Goal: Task Accomplishment & Management: Complete application form

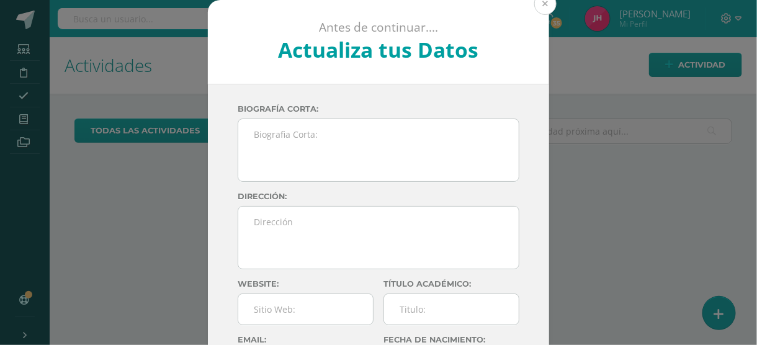
click at [540, 2] on button at bounding box center [545, 4] width 22 height 22
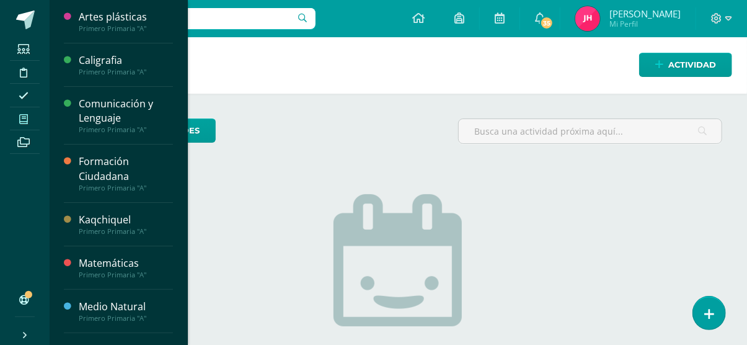
click at [20, 115] on icon at bounding box center [23, 119] width 9 height 10
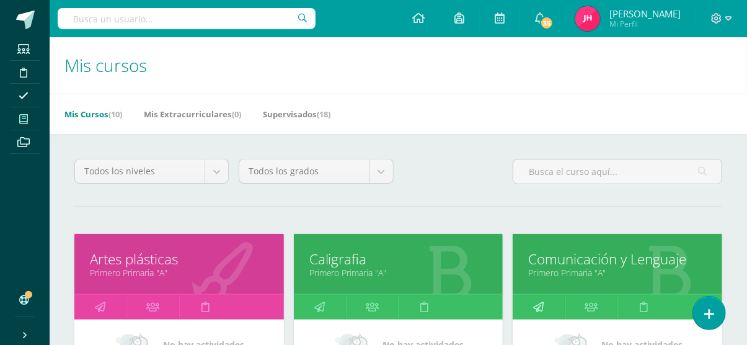
click at [533, 303] on link at bounding box center [539, 307] width 52 height 25
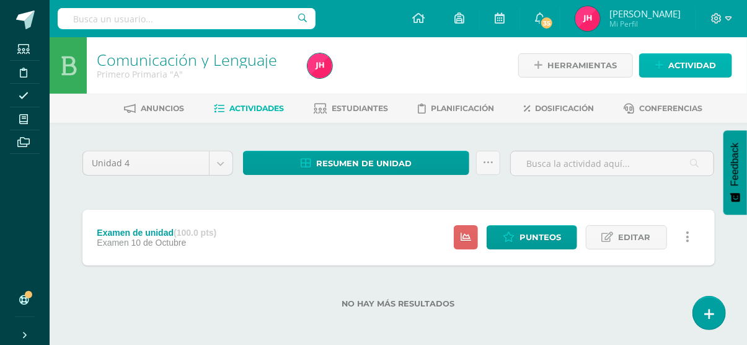
click at [669, 64] on span "Actividad" at bounding box center [693, 65] width 48 height 23
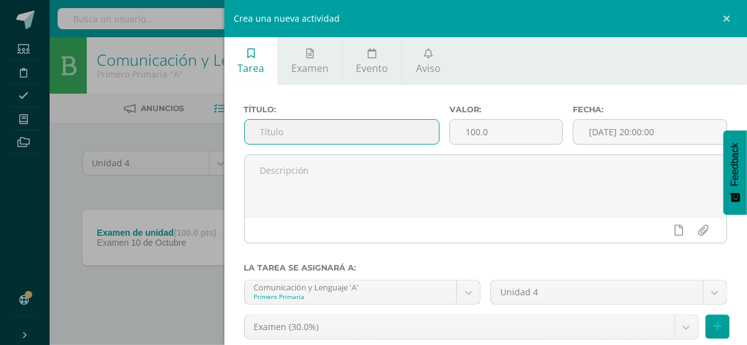
click at [363, 136] on input "text" at bounding box center [342, 132] width 194 height 24
paste input "¿A qué jugamos?"
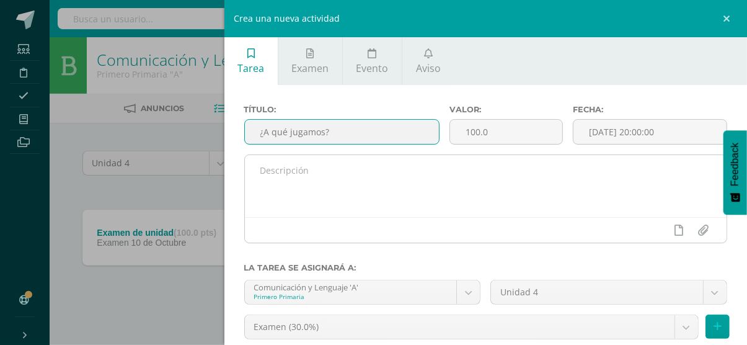
type input "¿A qué jugamos?"
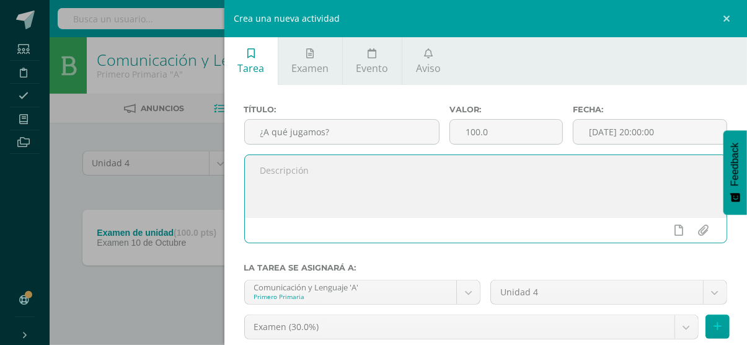
click at [355, 179] on textarea at bounding box center [486, 186] width 482 height 62
click at [345, 180] on textarea at bounding box center [486, 186] width 482 height 62
type textarea "pagina 168-169"
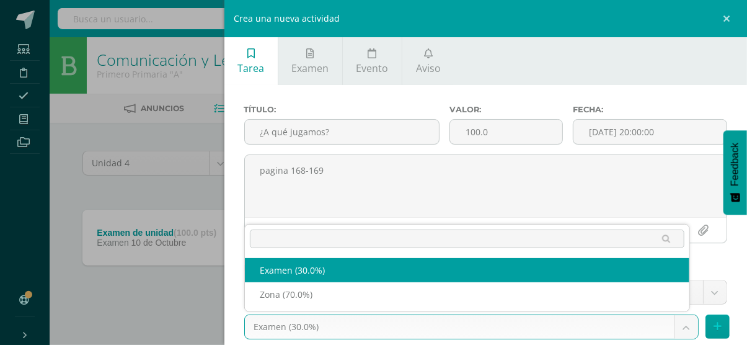
click at [686, 330] on body "Estudiantes Disciplina Asistencia Mis cursos Archivos Soporte Ayuda Reportar un…" at bounding box center [373, 174] width 747 height 348
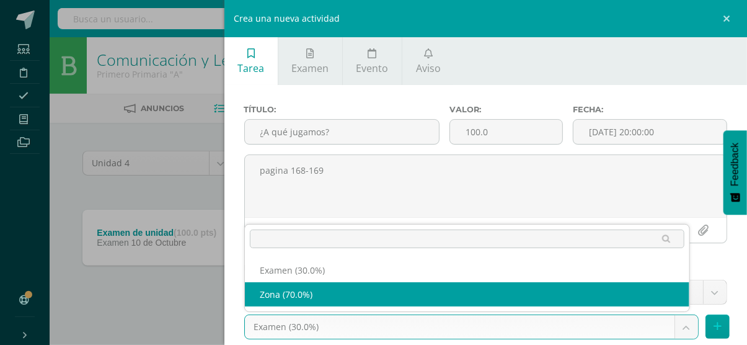
select select "36760"
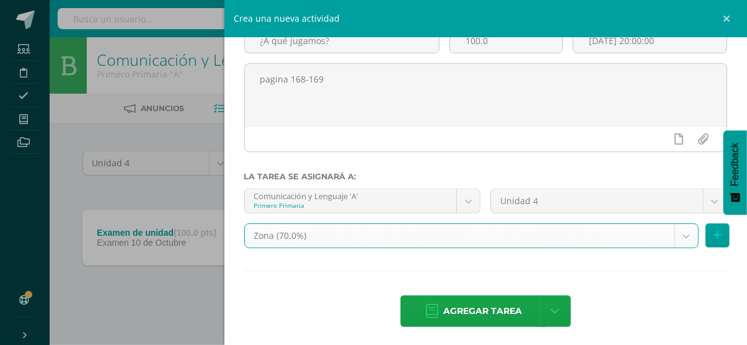
scroll to position [96, 0]
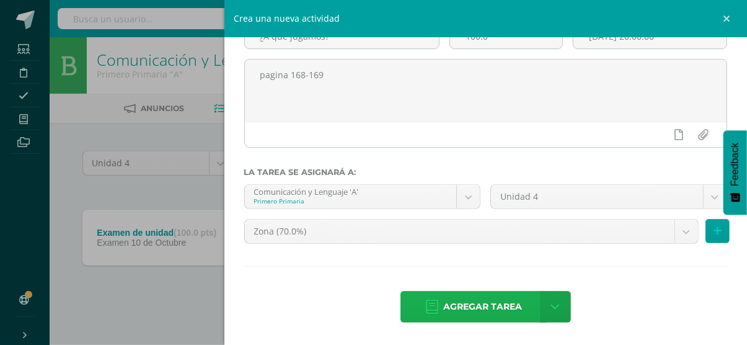
click at [484, 302] on span "Agregar tarea" at bounding box center [482, 306] width 79 height 30
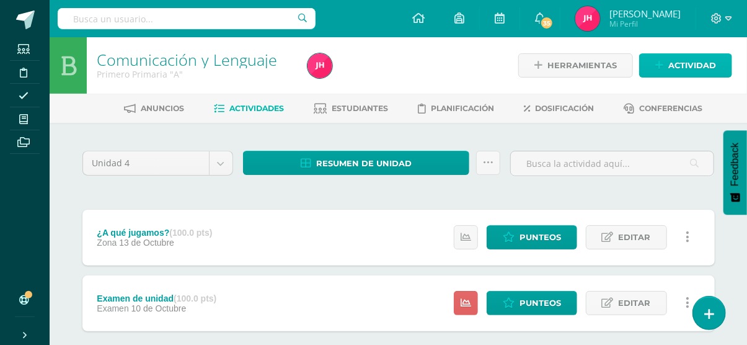
click at [703, 63] on span "Actividad" at bounding box center [693, 65] width 48 height 23
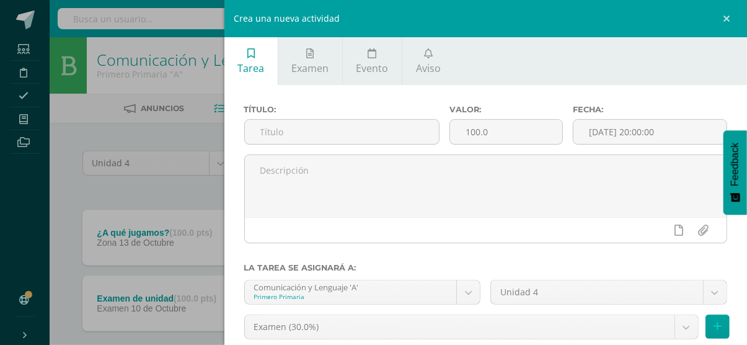
click at [422, 117] on div "Título:" at bounding box center [341, 130] width 205 height 50
click at [419, 122] on input "text" at bounding box center [342, 132] width 194 height 24
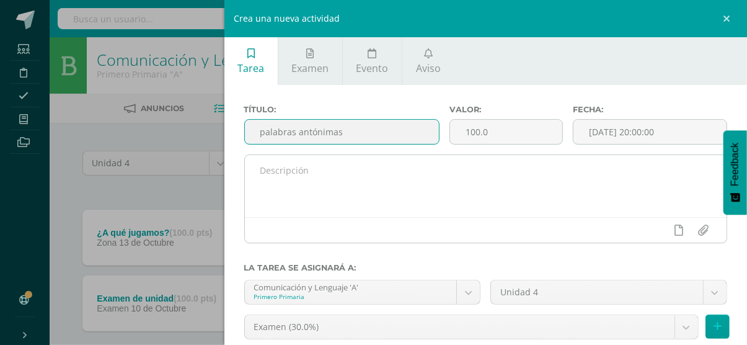
type input "palabras antónimas"
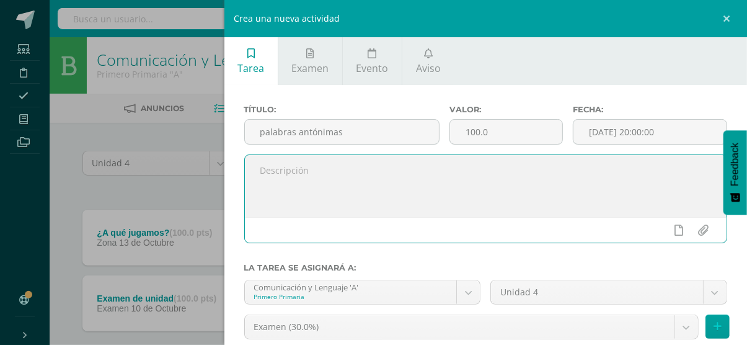
click at [301, 174] on textarea at bounding box center [486, 186] width 482 height 62
type textarea "pagina 173"
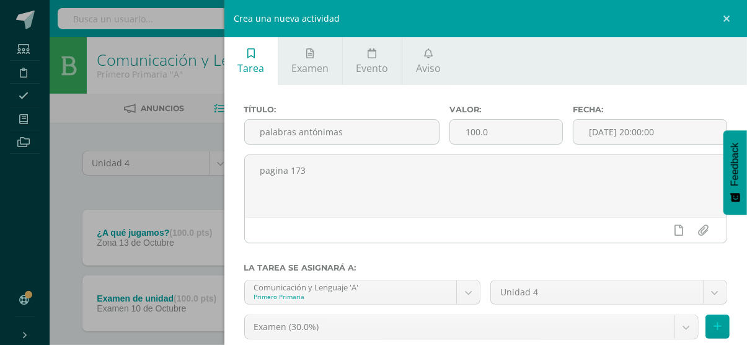
click at [430, 313] on div "Comunicación y Lenguaje 'A' Primero Primaria Artes plásticas 'A' Caligrafia 'A'…" at bounding box center [362, 297] width 247 height 35
click at [430, 319] on body "Tarea asignada exitosamente Estudiantes Disciplina Asistencia Mis cursos Archiv…" at bounding box center [373, 207] width 747 height 414
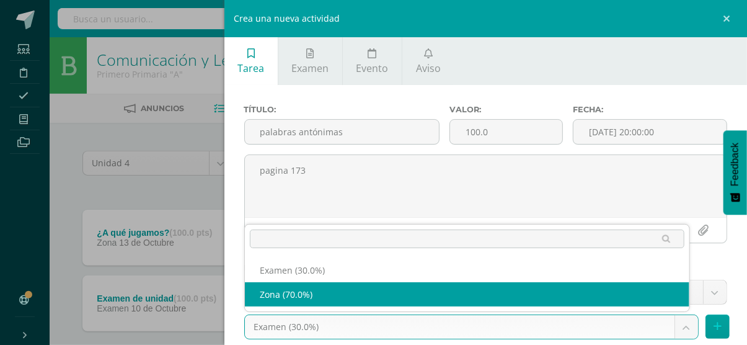
select select "36760"
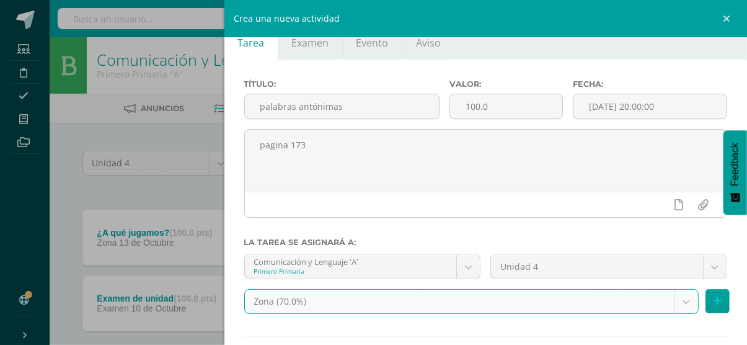
scroll to position [96, 0]
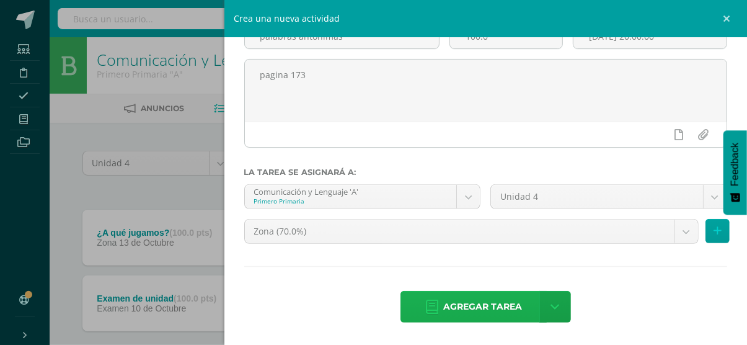
click at [481, 310] on span "Agregar tarea" at bounding box center [482, 306] width 79 height 30
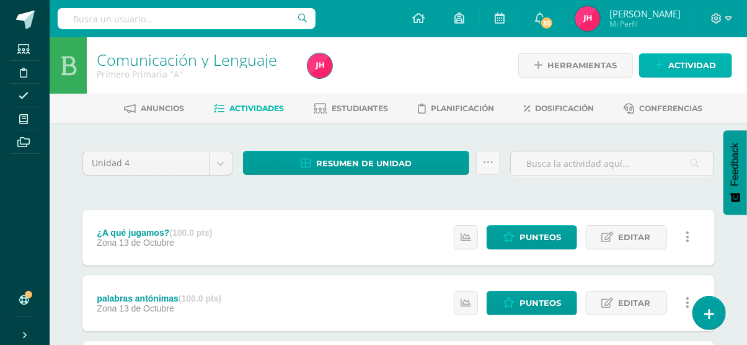
click at [704, 68] on span "Actividad" at bounding box center [693, 65] width 48 height 23
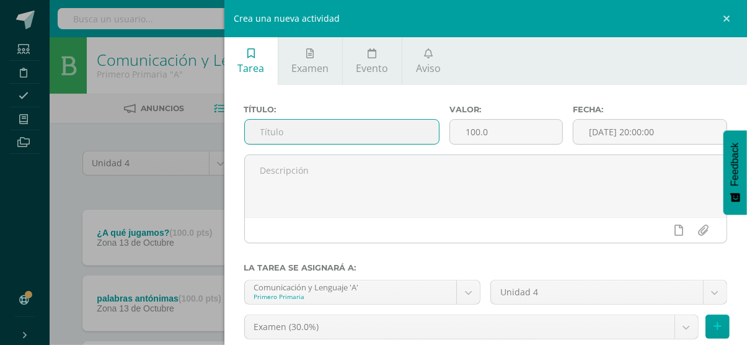
click at [392, 140] on input "text" at bounding box center [342, 132] width 194 height 24
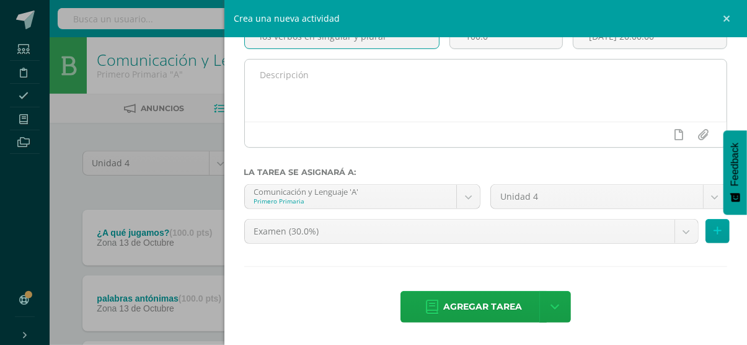
type input "los verbos en singular y plural"
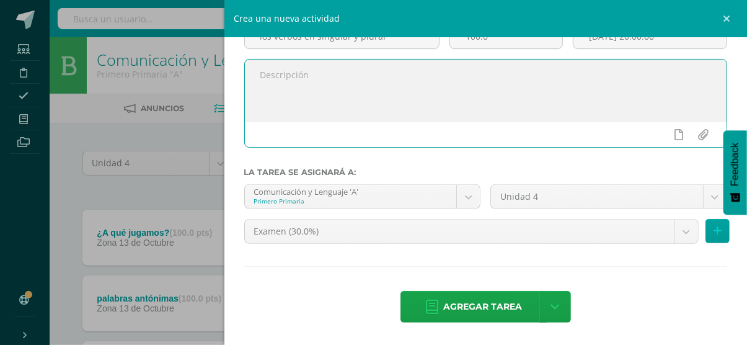
click at [320, 95] on textarea at bounding box center [486, 91] width 482 height 62
type textarea "pagina 174"
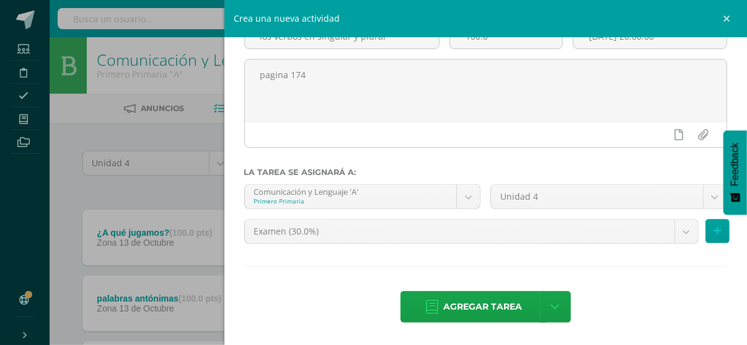
click at [461, 215] on div "Comunicación y Lenguaje 'A' Primero Primaria Artes plásticas 'A' Caligrafia 'A'…" at bounding box center [362, 201] width 247 height 35
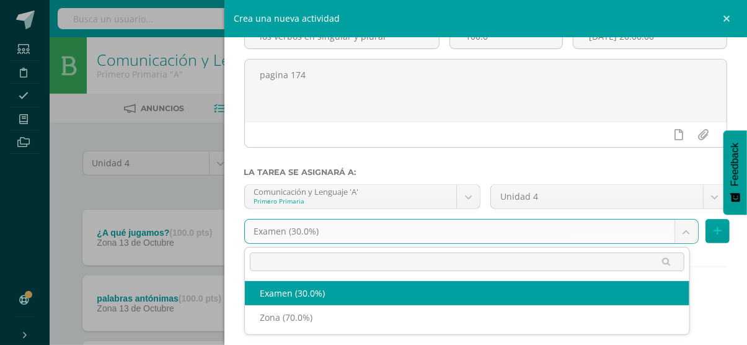
click at [461, 224] on body "Tarea asignada exitosamente Estudiantes Disciplina Asistencia Mis cursos Archiv…" at bounding box center [373, 239] width 747 height 479
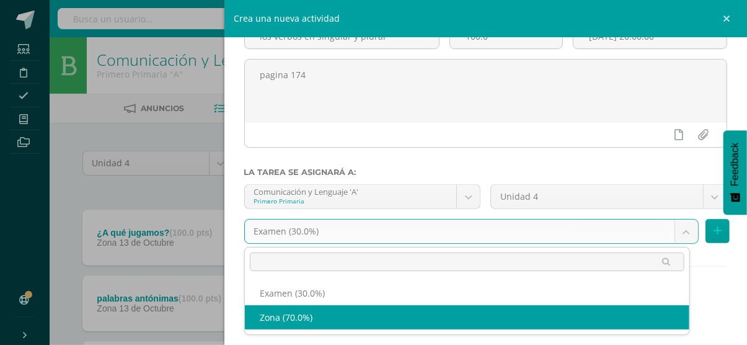
select select "36760"
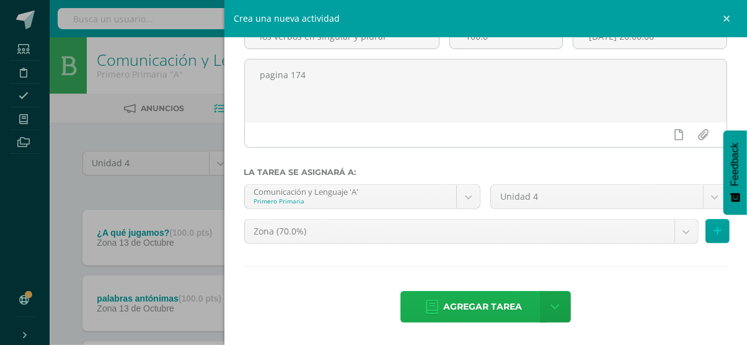
click at [430, 316] on link "Agregar tarea" at bounding box center [474, 307] width 146 height 32
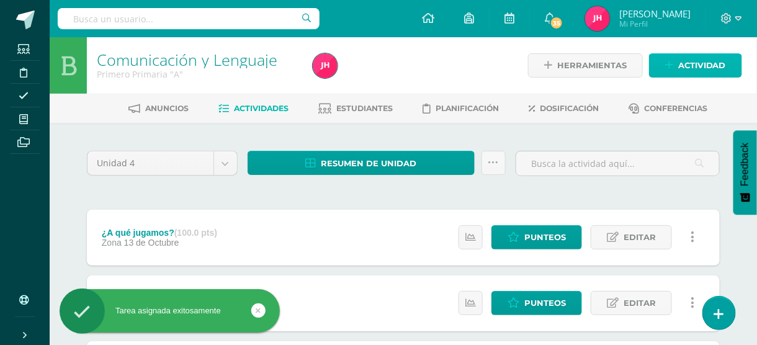
click at [693, 59] on span "Actividad" at bounding box center [702, 65] width 48 height 23
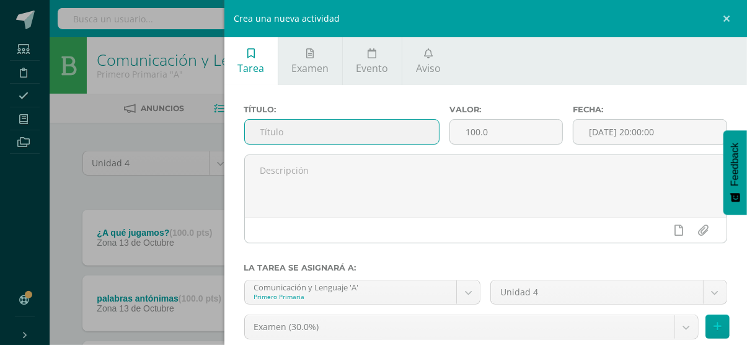
click at [354, 136] on input "text" at bounding box center [342, 132] width 194 height 24
type input "letras: ces y z"
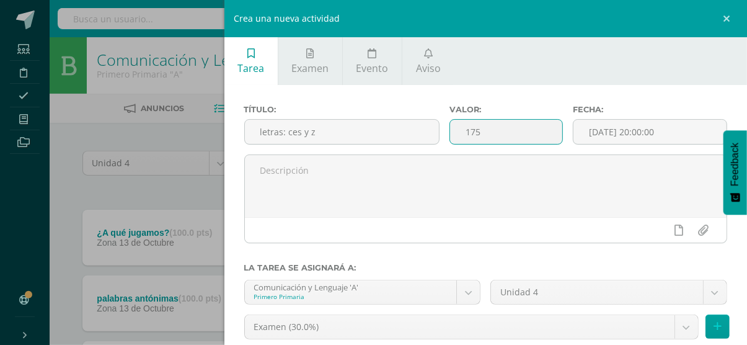
type input "175"
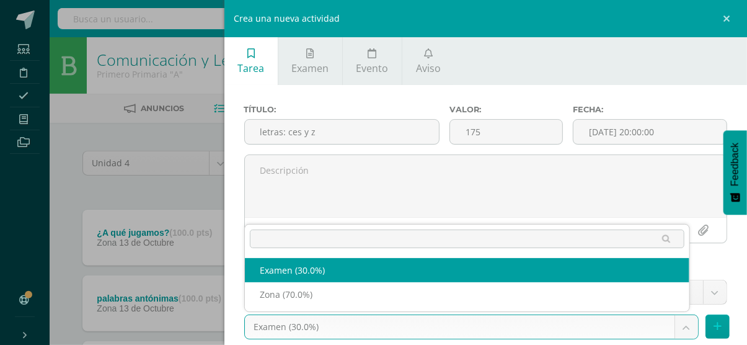
click at [379, 328] on body "Tarea asignada exitosamente Estudiantes Disciplina Asistencia Mis cursos Archiv…" at bounding box center [373, 272] width 747 height 545
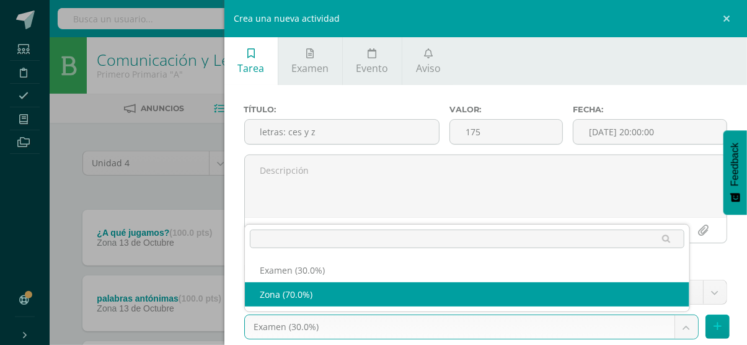
select select "36760"
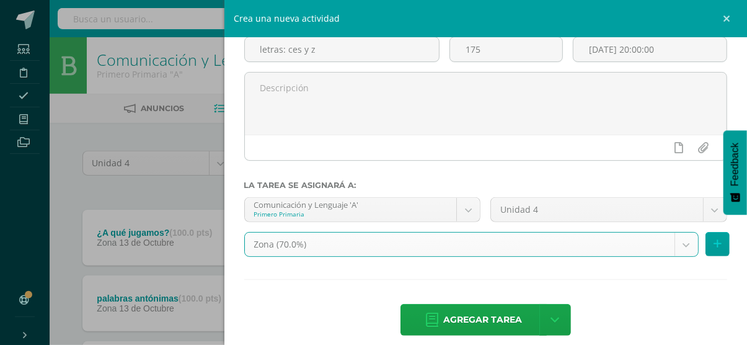
scroll to position [96, 0]
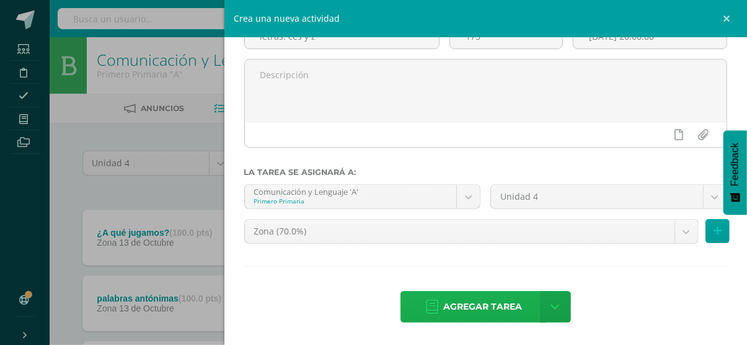
click at [501, 299] on span "Agregar tarea" at bounding box center [482, 306] width 79 height 30
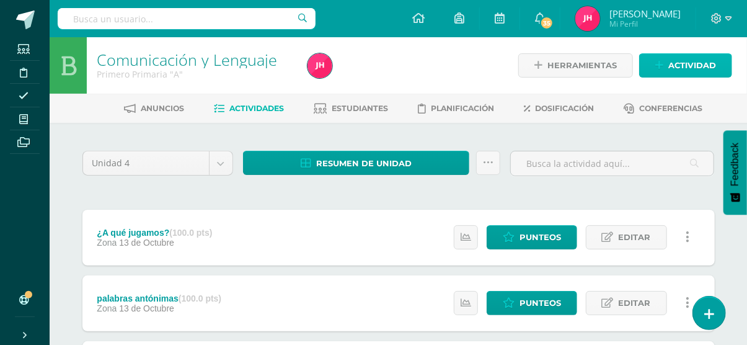
click at [698, 71] on span "Actividad" at bounding box center [693, 65] width 48 height 23
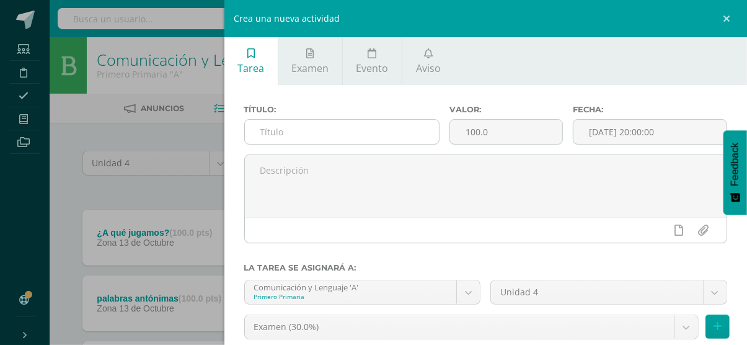
click at [356, 135] on input "text" at bounding box center [342, 132] width 194 height 24
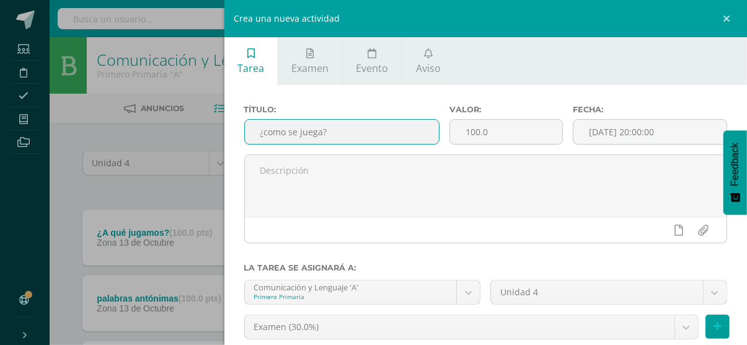
click at [273, 136] on input "¿como se juega?" at bounding box center [342, 132] width 194 height 24
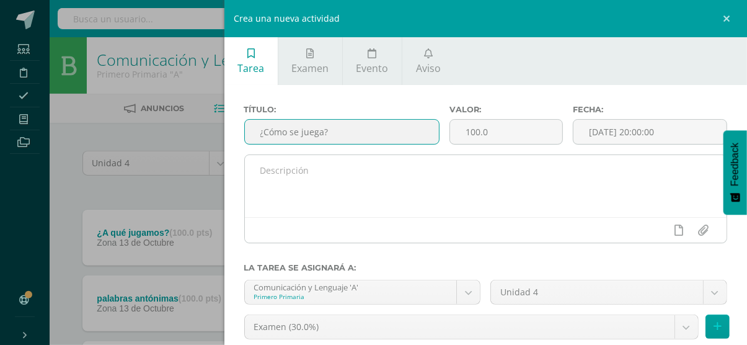
type input "¿Cómo se juega?"
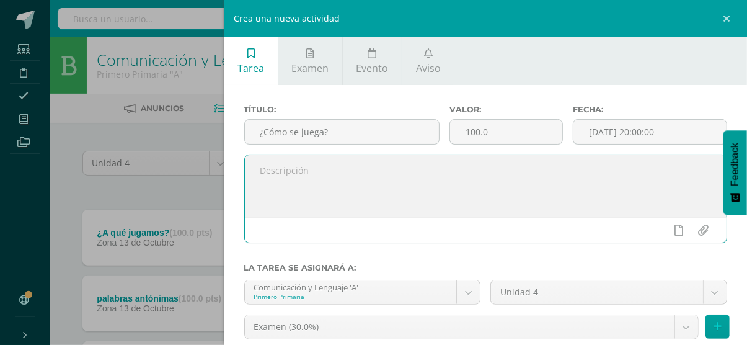
click at [278, 176] on textarea at bounding box center [486, 186] width 482 height 62
type textarea "pagina 176-177"
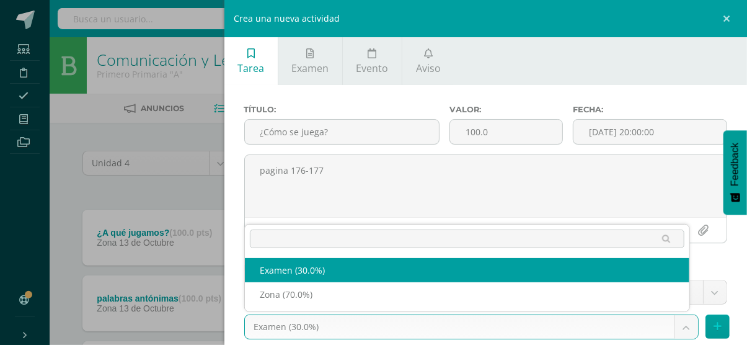
click at [386, 316] on body "Tarea asignada exitosamente Estudiantes Disciplina Asistencia Mis cursos Archiv…" at bounding box center [373, 305] width 747 height 611
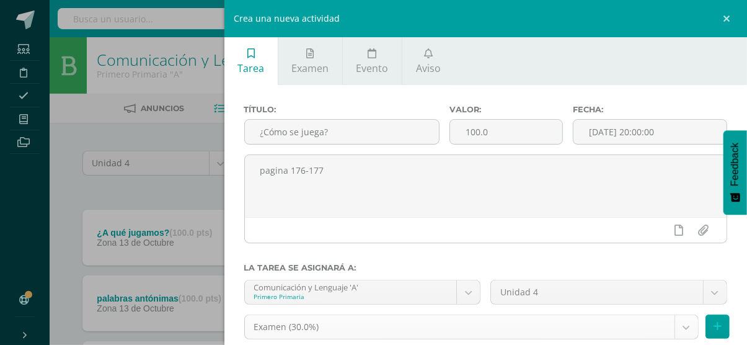
click at [386, 316] on body "Tarea asignada exitosamente Estudiantes Disciplina Asistencia Mis cursos Archiv…" at bounding box center [373, 305] width 747 height 611
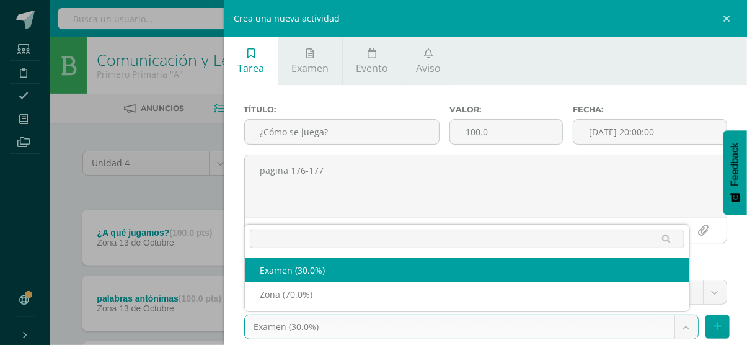
click at [376, 336] on body "Tarea asignada exitosamente Estudiantes Disciplina Asistencia Mis cursos Archiv…" at bounding box center [373, 305] width 747 height 611
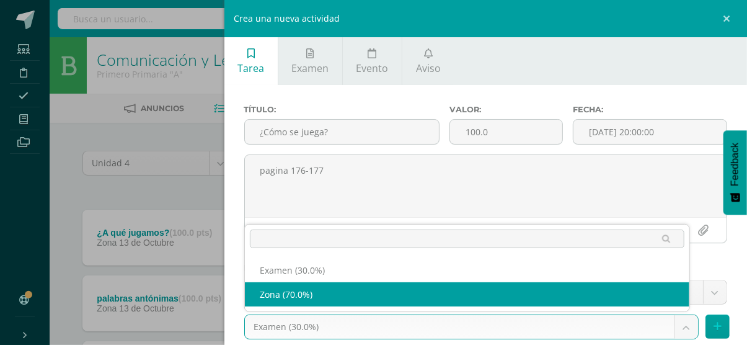
select select "36760"
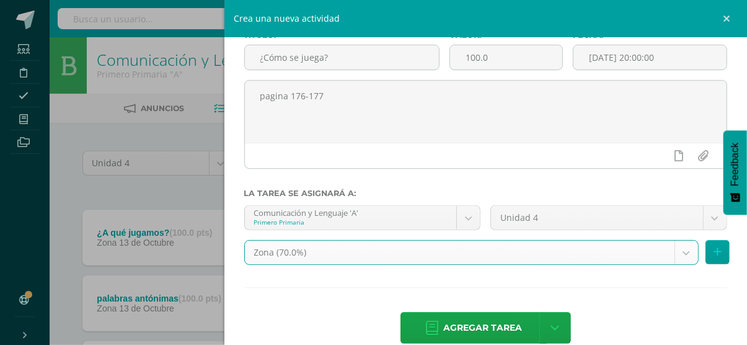
scroll to position [96, 0]
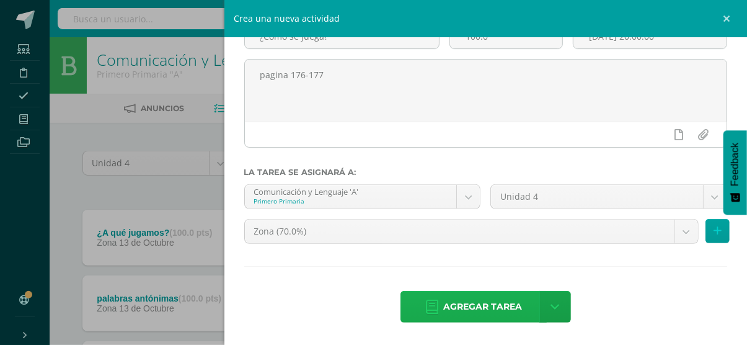
click at [520, 321] on link "Agregar tarea" at bounding box center [474, 307] width 146 height 32
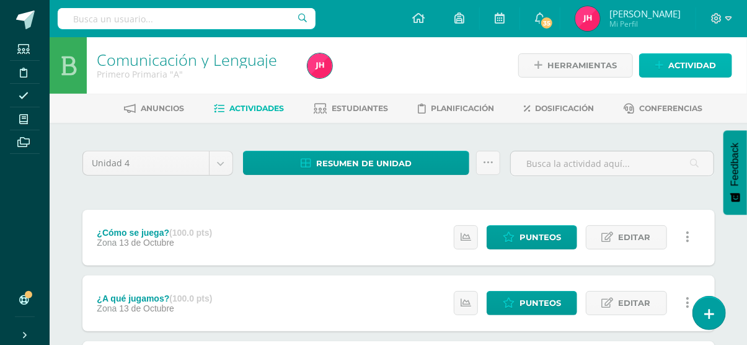
click at [684, 61] on span "Actividad" at bounding box center [693, 65] width 48 height 23
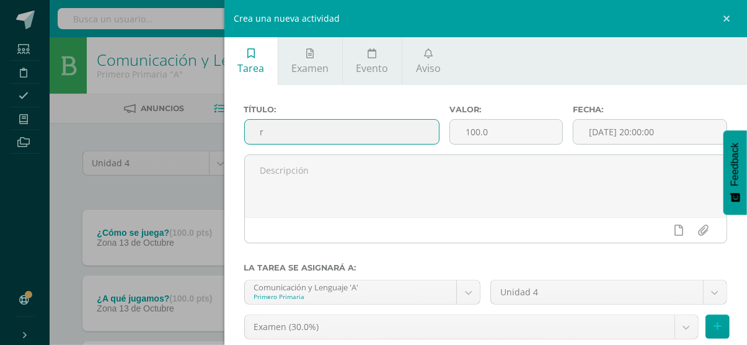
click at [271, 123] on input "r" at bounding box center [342, 132] width 194 height 24
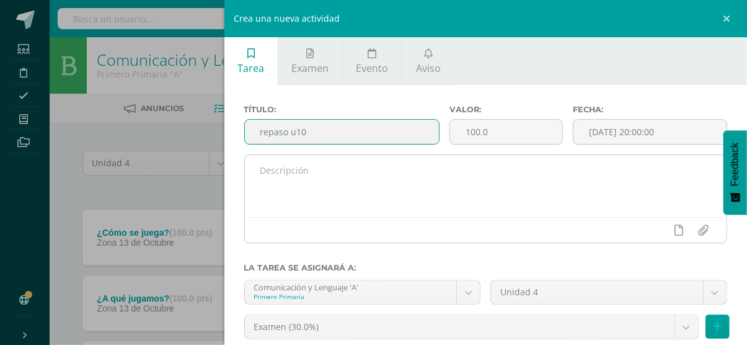
type input "repaso u10"
click at [305, 199] on textarea at bounding box center [486, 186] width 482 height 62
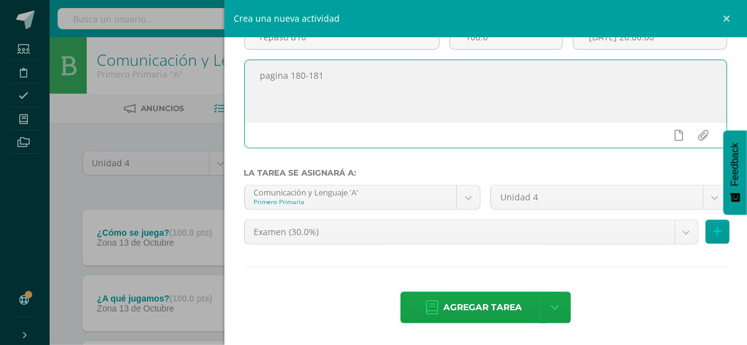
scroll to position [96, 0]
type textarea "pagina 180-181"
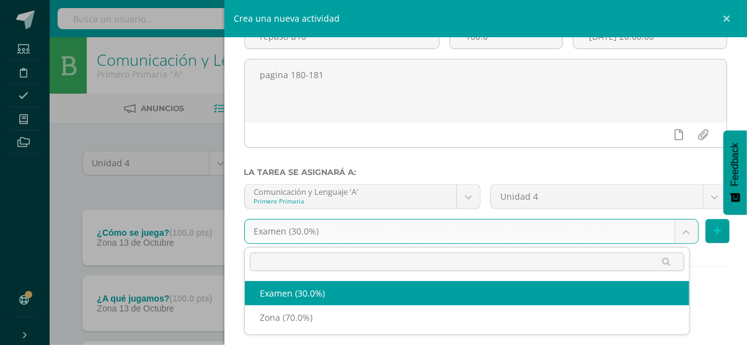
click at [593, 235] on body "Tarea asignada exitosamente Estudiantes Disciplina Asistencia Mis cursos Archiv…" at bounding box center [373, 338] width 747 height 677
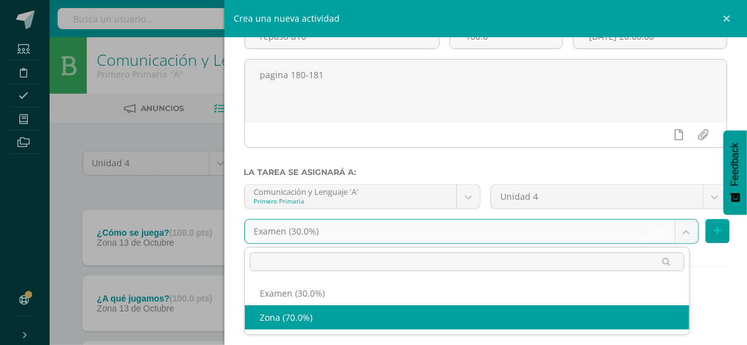
select select "36760"
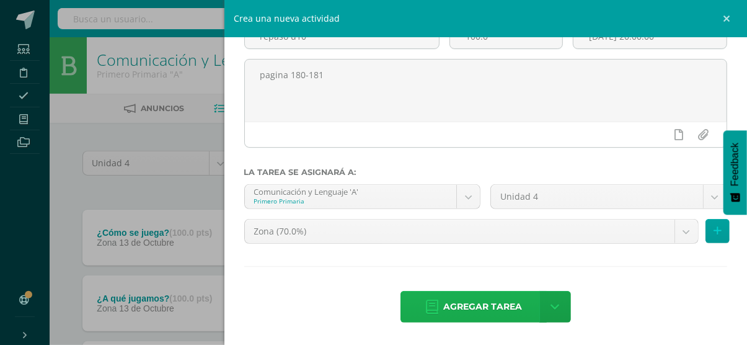
click at [486, 311] on span "Agregar tarea" at bounding box center [482, 306] width 79 height 30
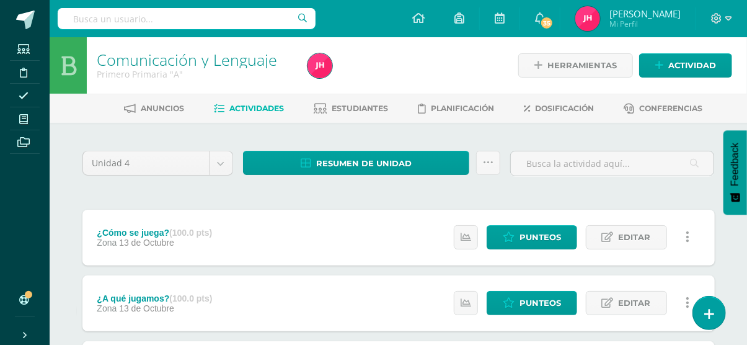
click at [498, 255] on div "Estatus de Actividad: 13 Estudiantes sin calificar 0 Estudiantes con cero Media…" at bounding box center [575, 238] width 280 height 56
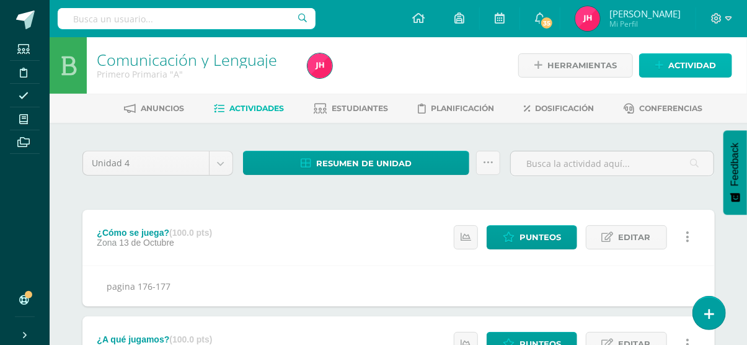
click at [701, 75] on span "Actividad" at bounding box center [693, 65] width 48 height 23
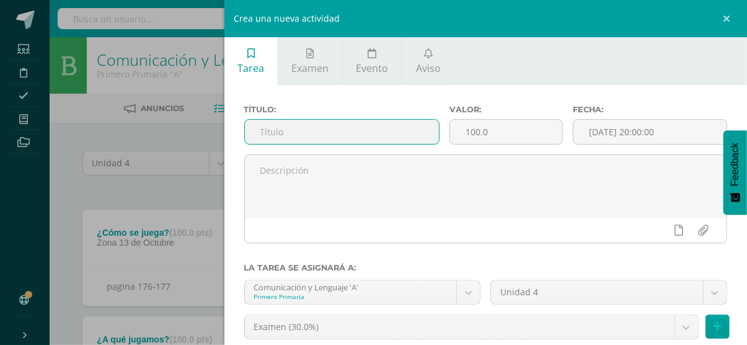
click at [373, 135] on input "text" at bounding box center [342, 132] width 194 height 24
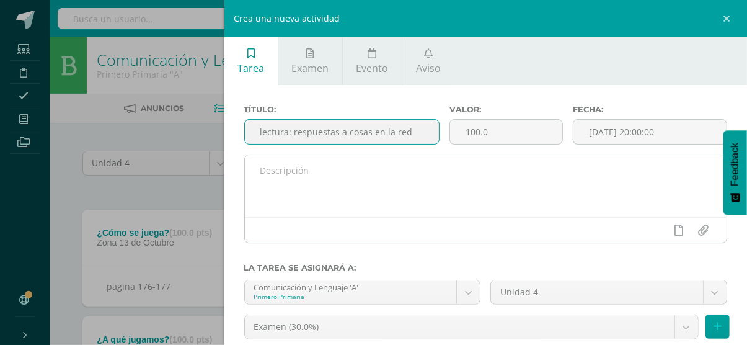
type input "lectura: respuestas a cosas en la red"
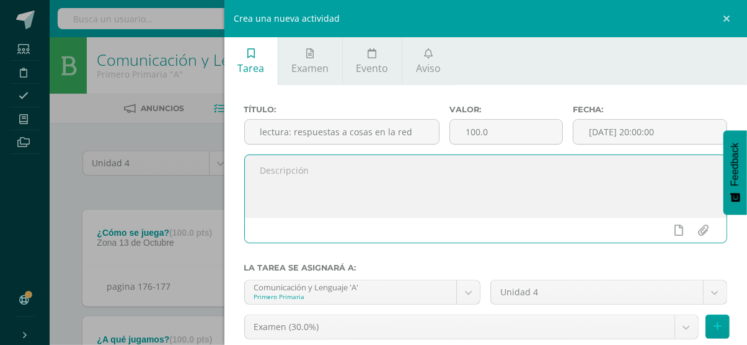
drag, startPoint x: 281, startPoint y: 172, endPoint x: 365, endPoint y: -54, distance: 241.6
type textarea "pagina [PHONE_NUMBER]"
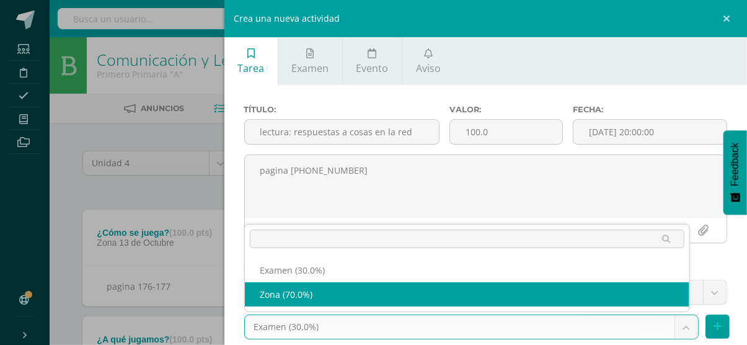
select select "36760"
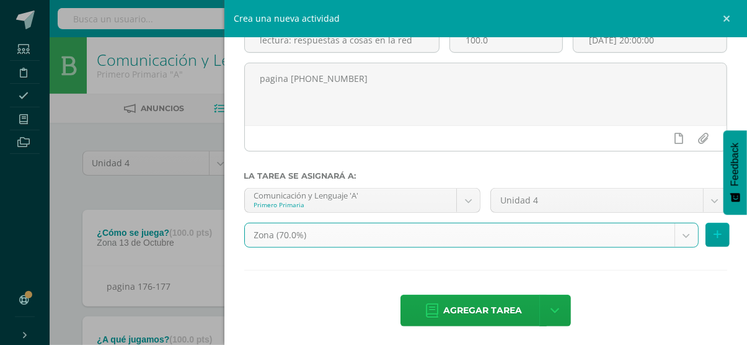
scroll to position [96, 0]
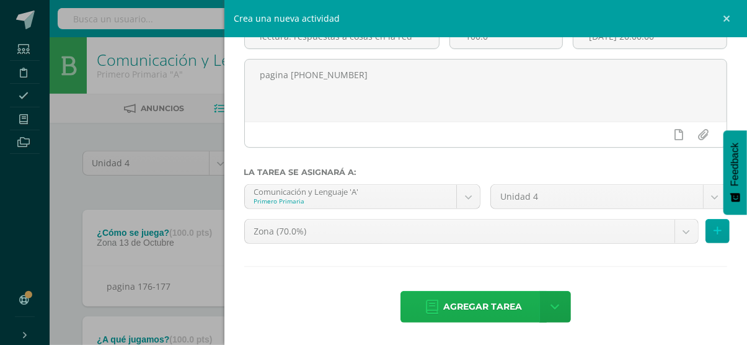
click at [450, 303] on span "Agregar tarea" at bounding box center [482, 306] width 79 height 30
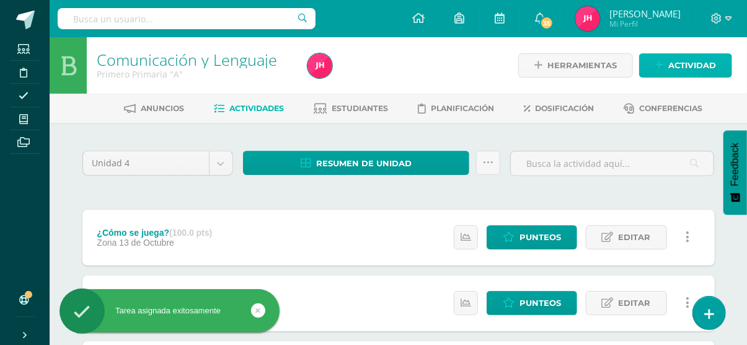
click at [675, 77] on link "Actividad" at bounding box center [685, 65] width 93 height 24
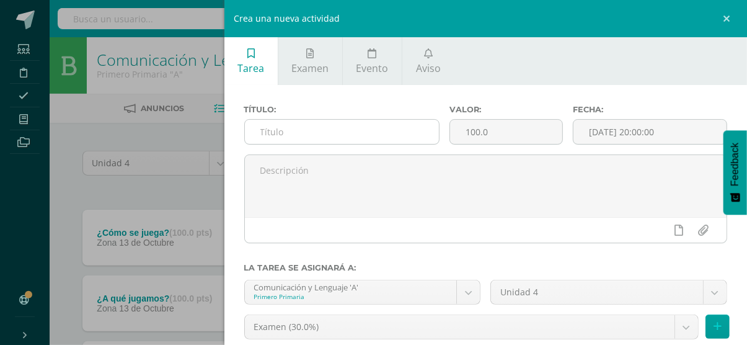
click at [304, 141] on input "text" at bounding box center [342, 132] width 194 height 24
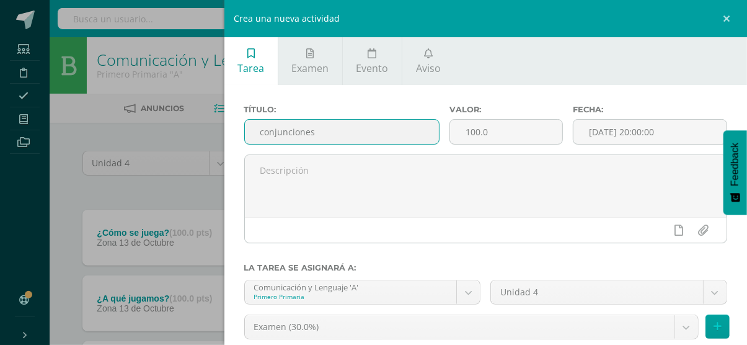
type input "conjunciones"
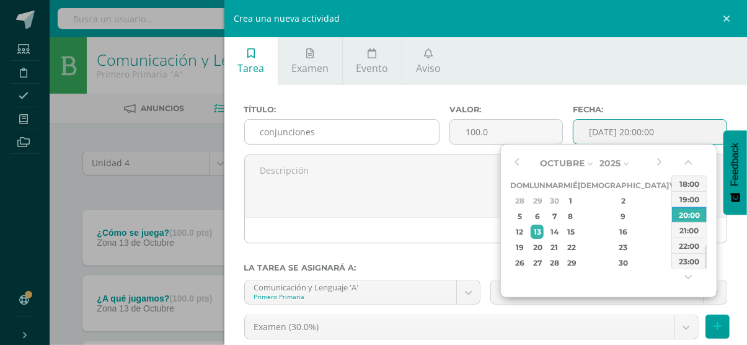
type input "2025-10-13 20:00"
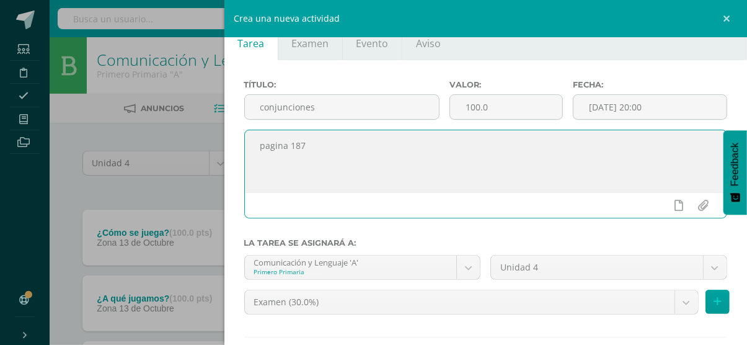
scroll to position [50, 0]
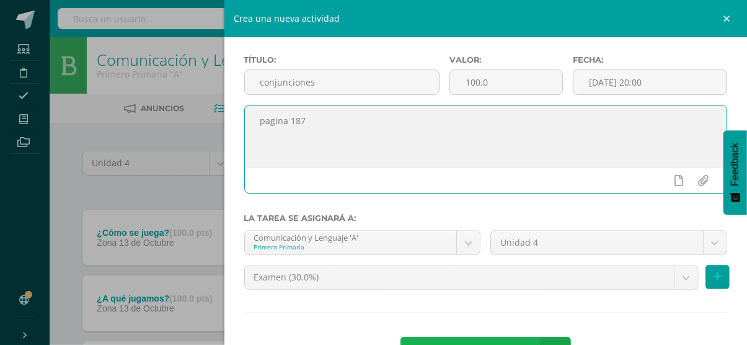
type textarea "pagina 187"
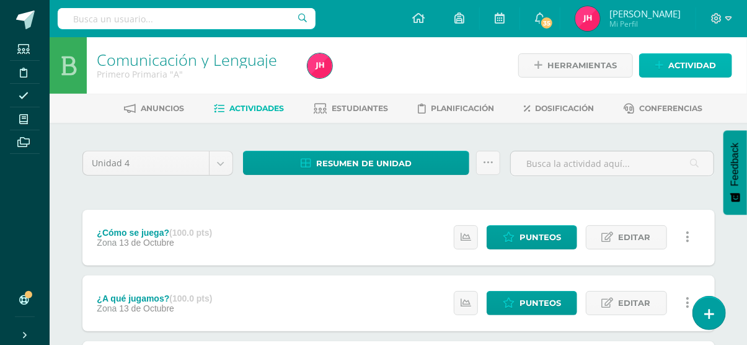
click at [657, 65] on icon at bounding box center [659, 65] width 8 height 11
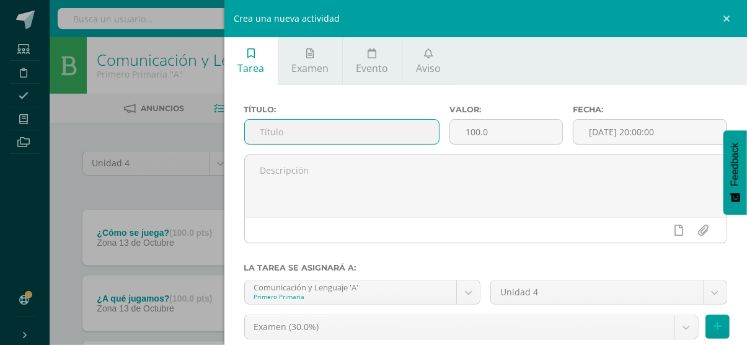
click at [303, 130] on input "text" at bounding box center [342, 132] width 194 height 24
type input "verbos y sus tiempos"
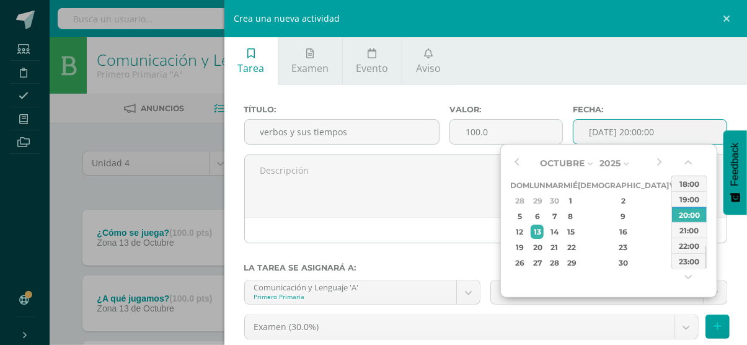
type input "2025-10-13 20:00"
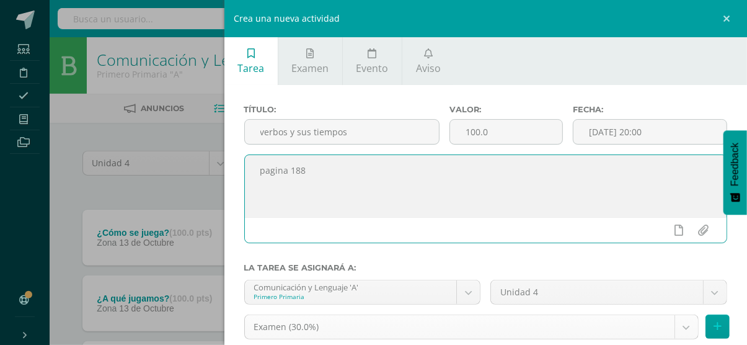
type textarea "pagina 188"
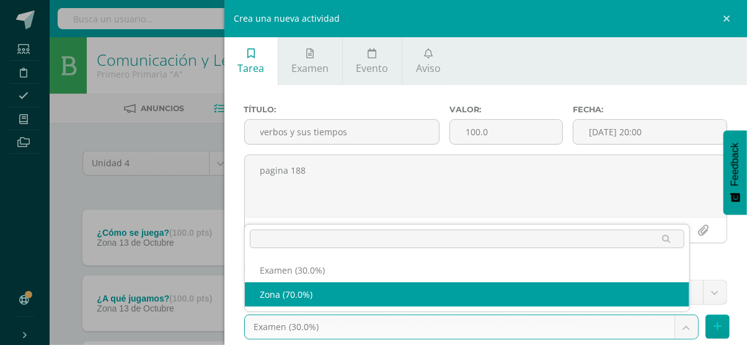
select select "36760"
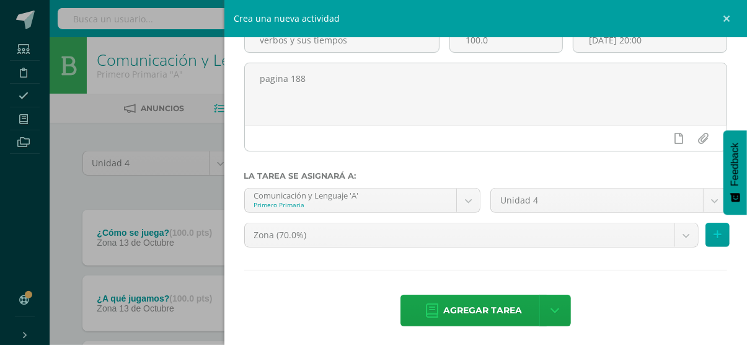
scroll to position [96, 0]
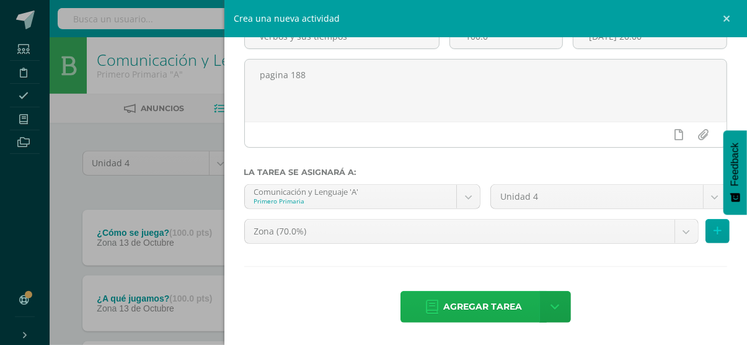
click at [459, 304] on span "Agregar tarea" at bounding box center [482, 306] width 79 height 30
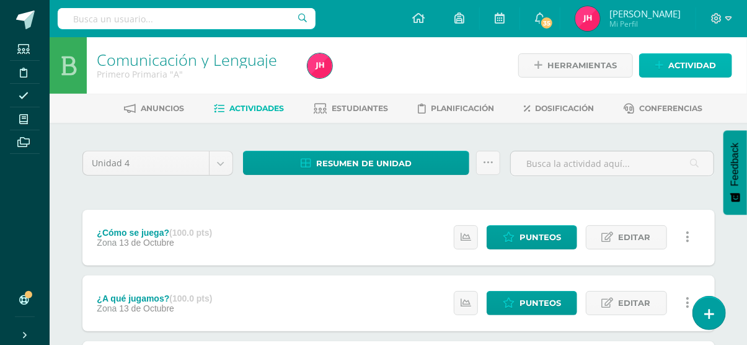
click at [667, 60] on link "Actividad" at bounding box center [685, 65] width 93 height 24
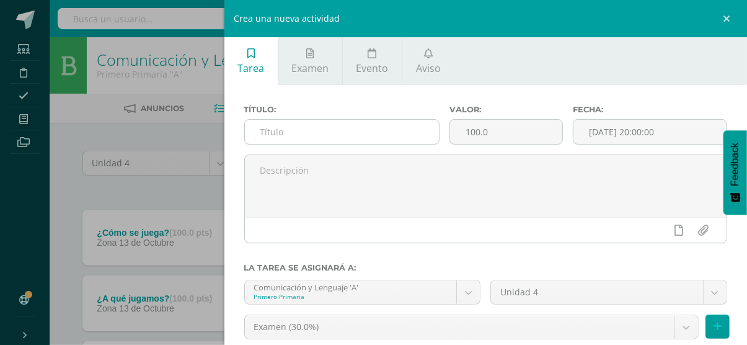
click at [400, 136] on input "text" at bounding box center [342, 132] width 194 height 24
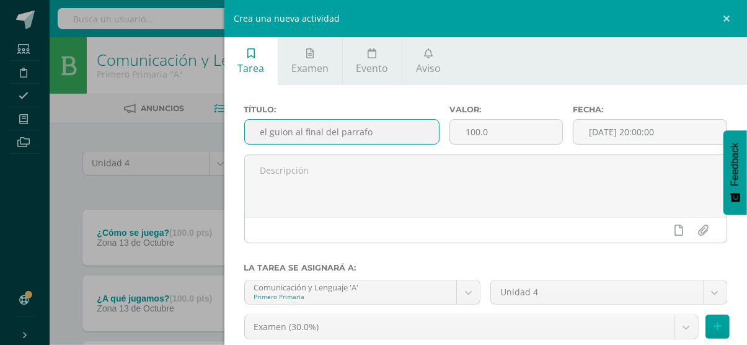
click at [358, 130] on input "el guion al final del parrafo" at bounding box center [342, 132] width 194 height 24
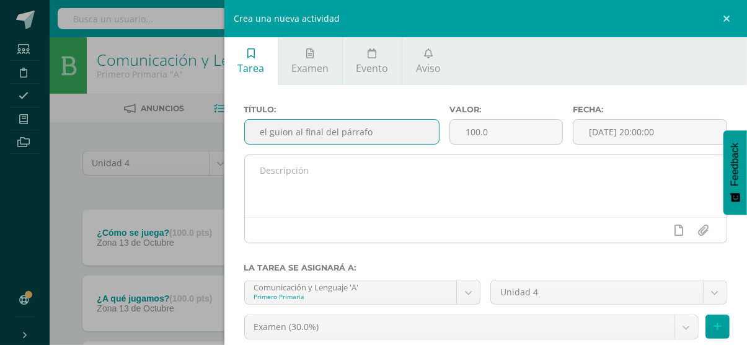
type input "el guion al final del párrafo"
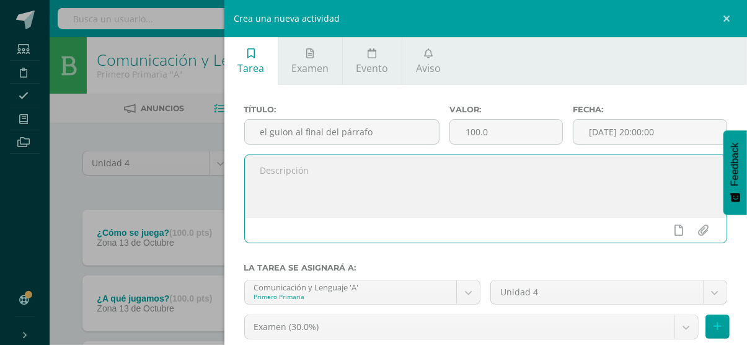
click at [328, 167] on textarea at bounding box center [486, 186] width 482 height 62
type textarea "pagina 189"
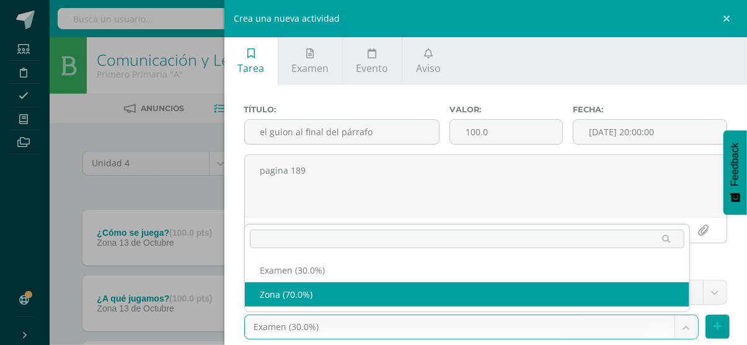
select select "36760"
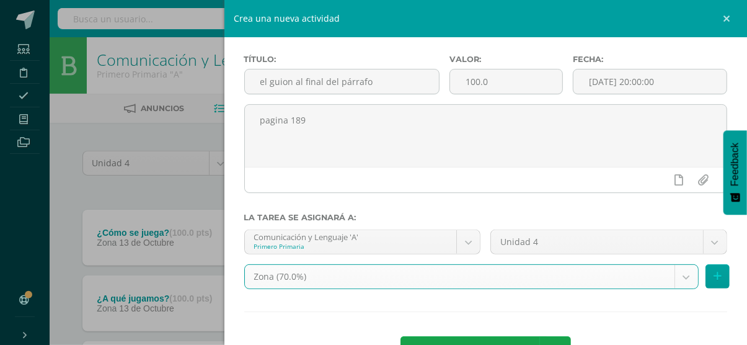
scroll to position [96, 0]
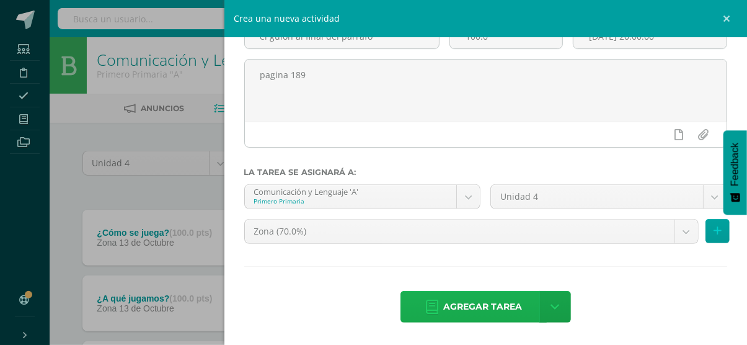
click at [517, 317] on link "Agregar tarea" at bounding box center [474, 307] width 146 height 32
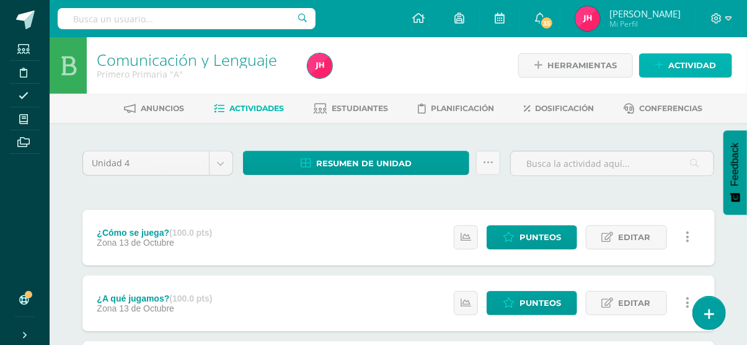
click at [703, 69] on span "Actividad" at bounding box center [693, 65] width 48 height 23
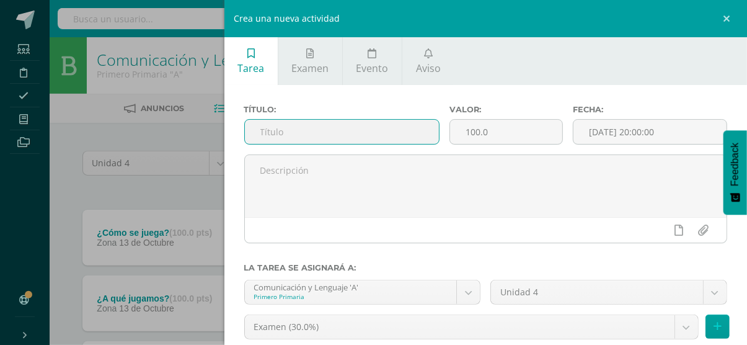
click at [258, 122] on input "text" at bounding box center [342, 132] width 194 height 24
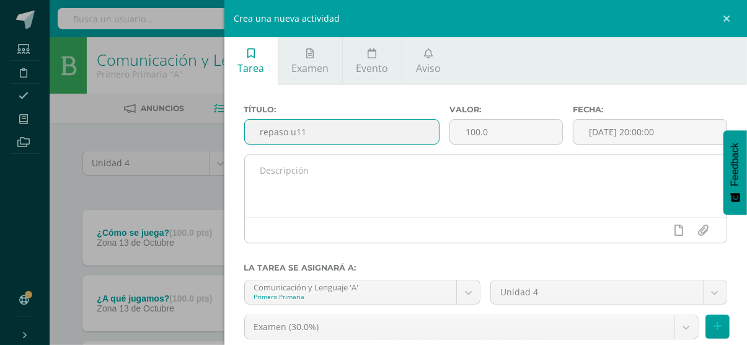
type input "repaso u11"
click at [398, 197] on textarea at bounding box center [486, 186] width 482 height 62
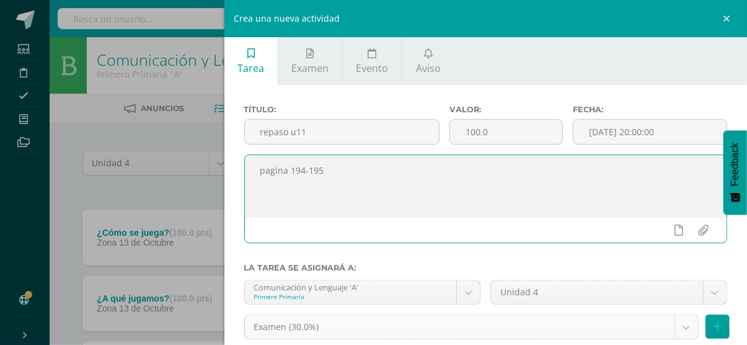
type textarea "pagina 194-195"
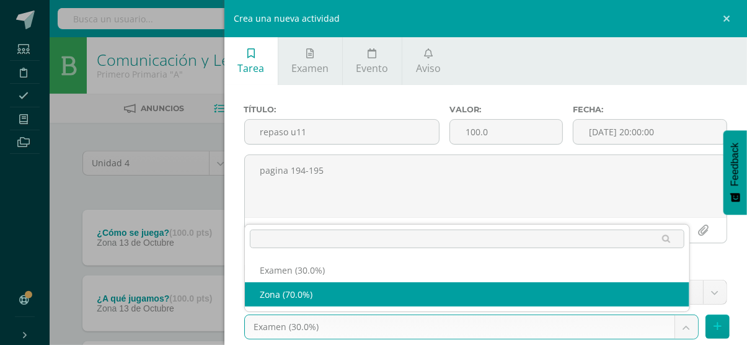
select select "36760"
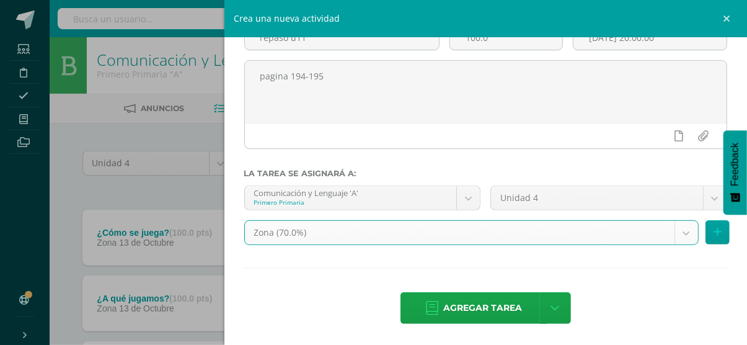
scroll to position [96, 0]
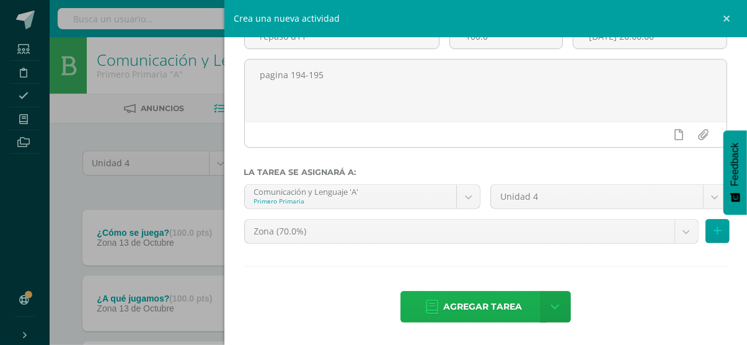
click at [507, 322] on link "Agregar tarea" at bounding box center [474, 307] width 146 height 32
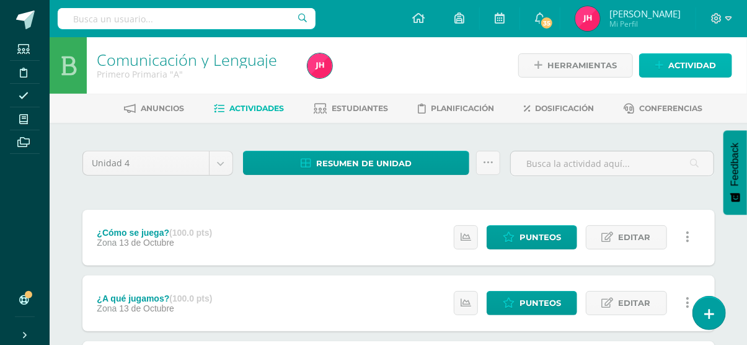
click at [667, 63] on link "Actividad" at bounding box center [685, 65] width 93 height 24
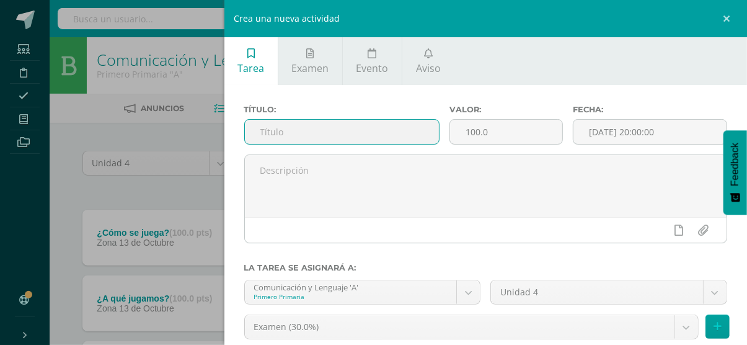
click at [268, 120] on input "text" at bounding box center [342, 132] width 194 height 24
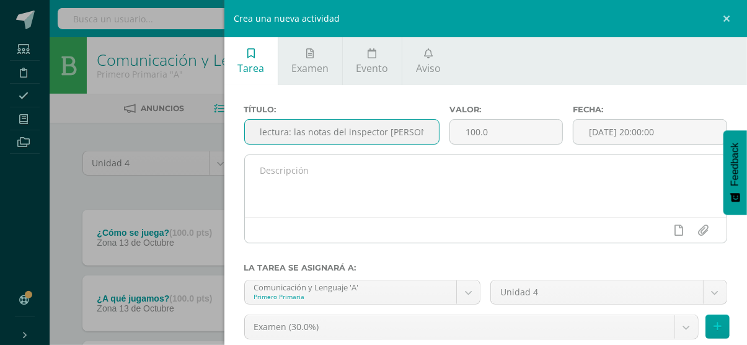
type input "lectura: las notas del inspector [PERSON_NAME]"
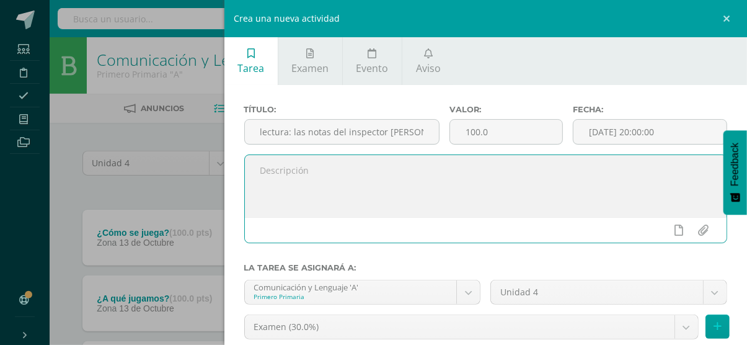
click at [287, 179] on textarea at bounding box center [486, 186] width 482 height 62
type textarea "pagina [PHONE_NUMBER]"
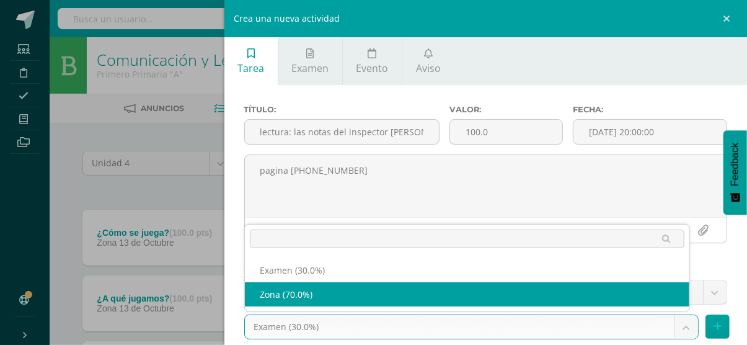
select select "36760"
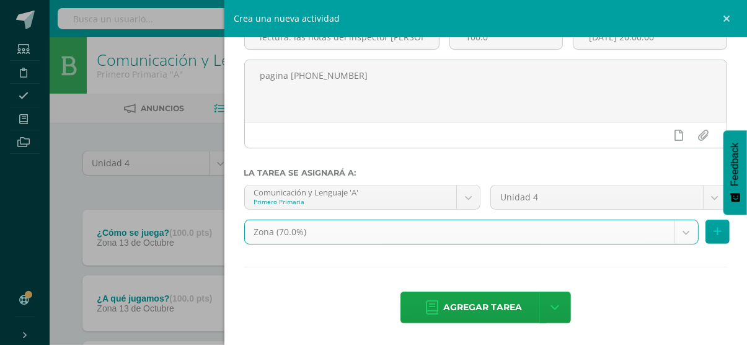
scroll to position [96, 0]
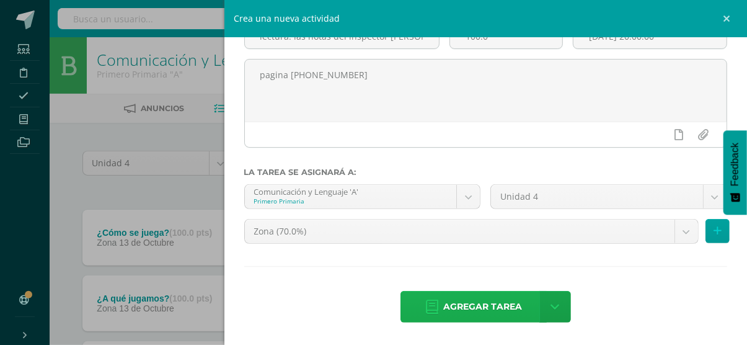
click at [435, 297] on link "Agregar tarea" at bounding box center [474, 307] width 146 height 32
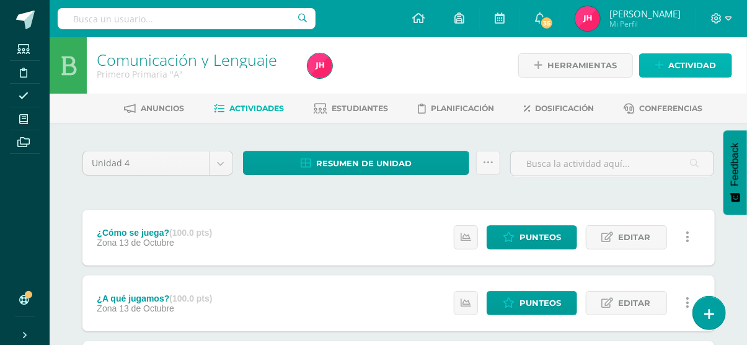
click at [681, 63] on span "Actividad" at bounding box center [693, 65] width 48 height 23
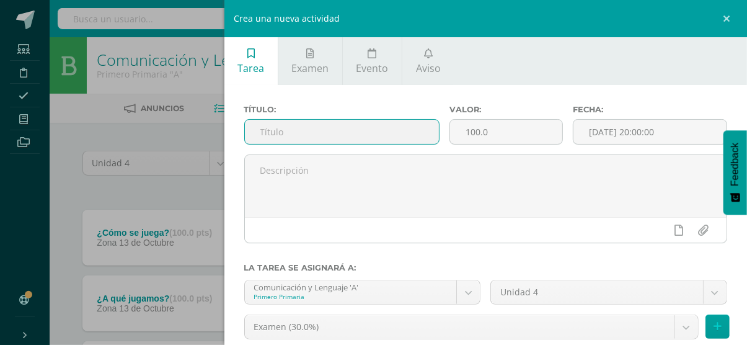
click at [353, 133] on input "text" at bounding box center [342, 132] width 194 height 24
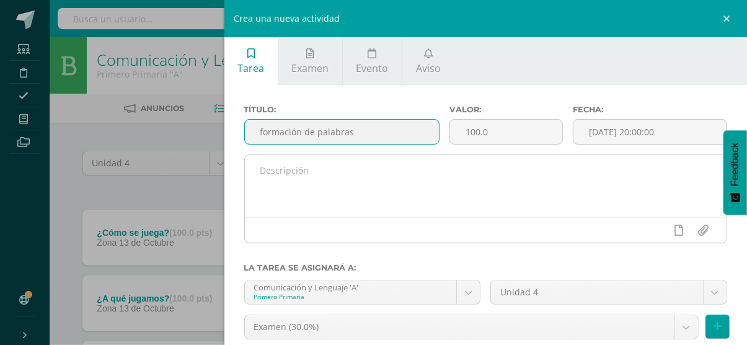
type input "formación de palabras"
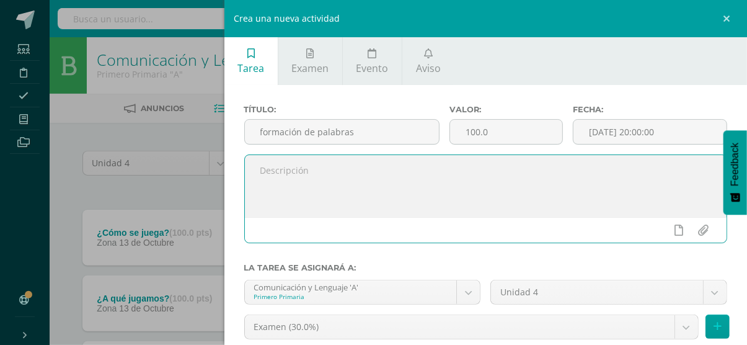
click at [318, 179] on textarea at bounding box center [486, 186] width 482 height 62
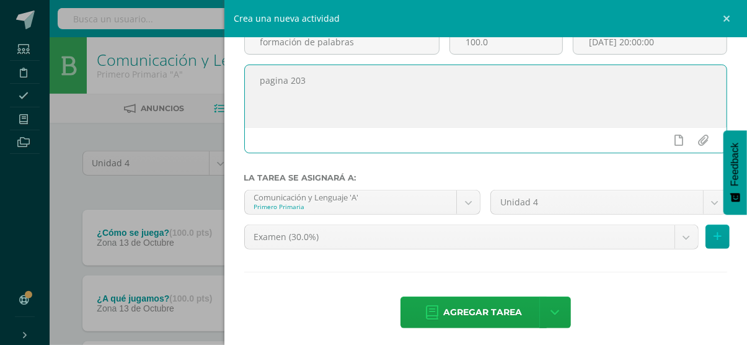
scroll to position [96, 0]
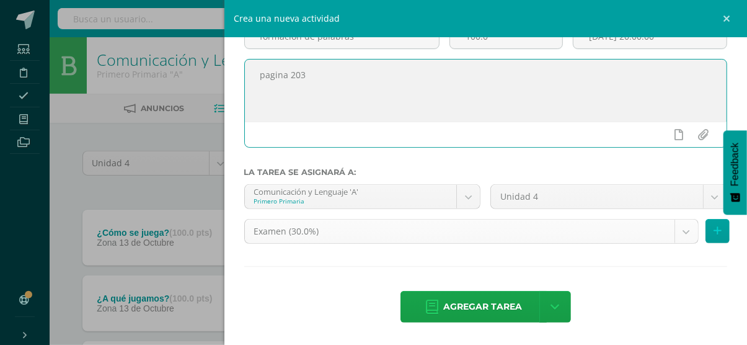
type textarea "pagina 203"
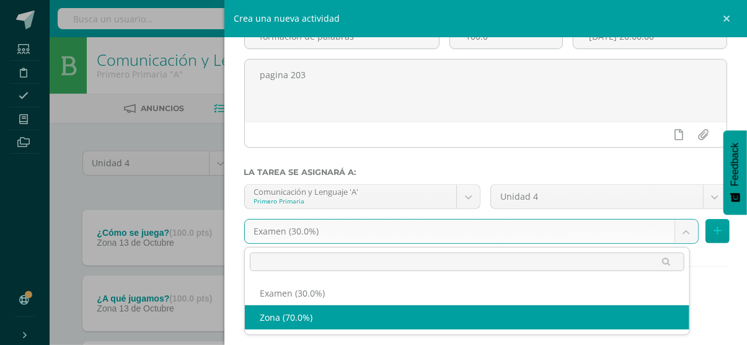
select select "36760"
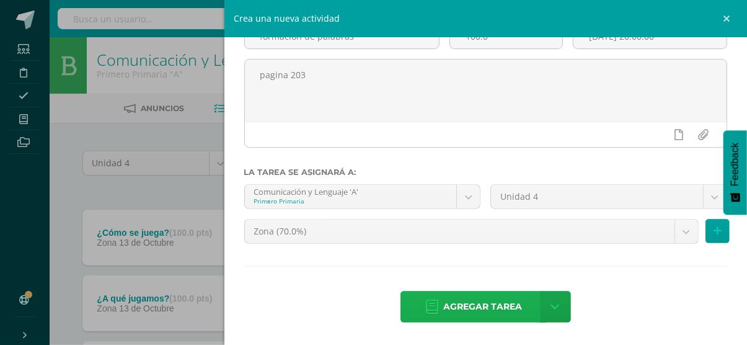
click at [476, 318] on span "Agregar tarea" at bounding box center [482, 306] width 79 height 30
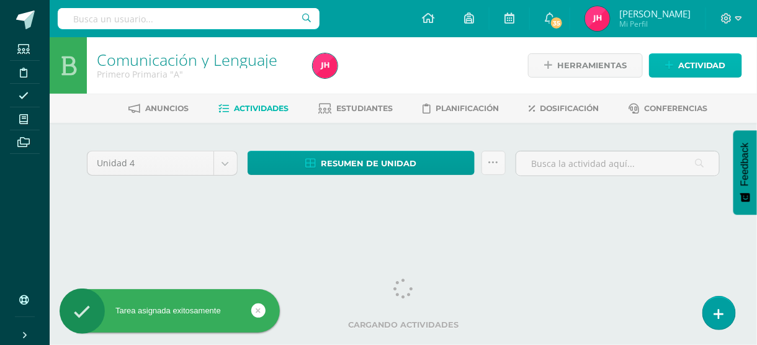
click at [664, 61] on link "Actividad" at bounding box center [695, 65] width 93 height 24
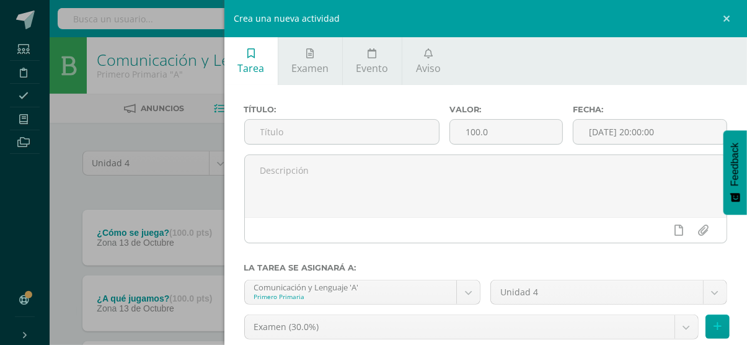
click at [358, 146] on div "Título:" at bounding box center [341, 130] width 205 height 50
click at [358, 132] on input "text" at bounding box center [342, 132] width 194 height 24
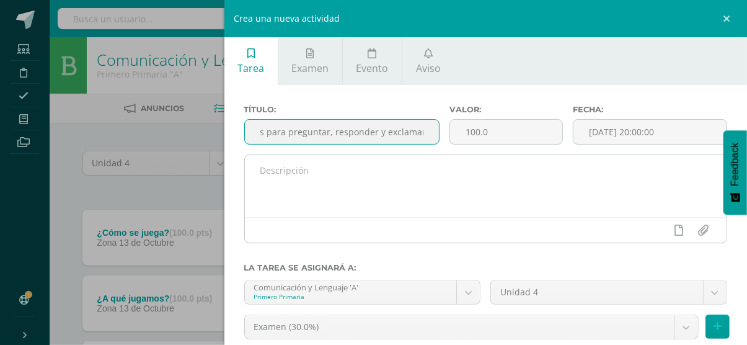
scroll to position [0, 38]
type input "oraciones para preguntar, responder y exclamar"
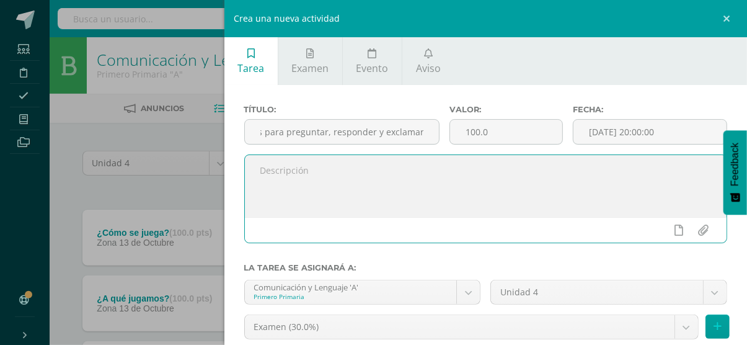
scroll to position [0, 0]
click at [339, 164] on textarea at bounding box center [486, 186] width 482 height 62
type textarea "pagina 203"
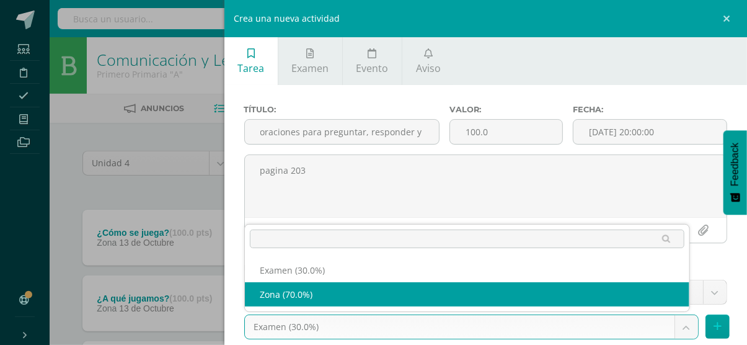
select select "36760"
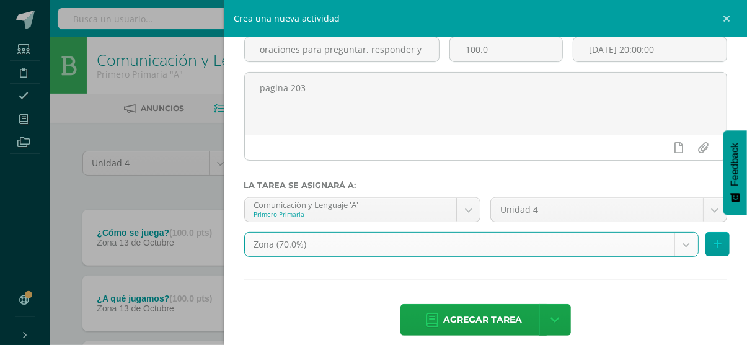
scroll to position [96, 0]
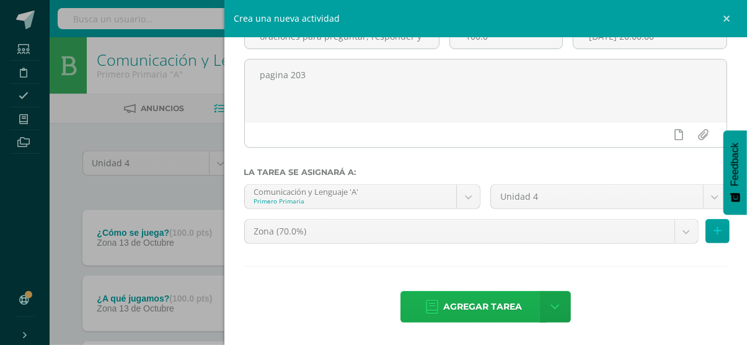
click at [495, 308] on span "Agregar tarea" at bounding box center [482, 306] width 79 height 30
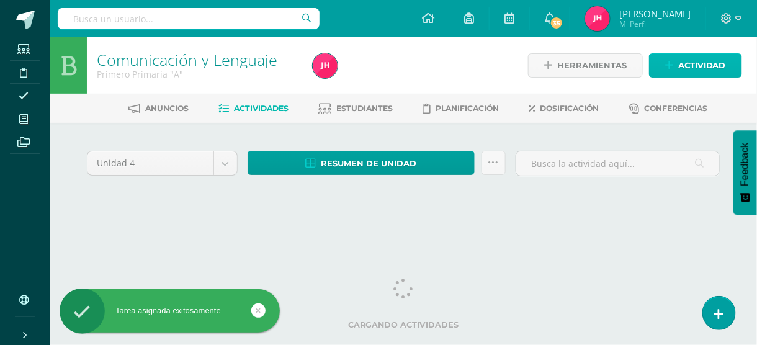
click at [696, 67] on span "Actividad" at bounding box center [702, 65] width 48 height 23
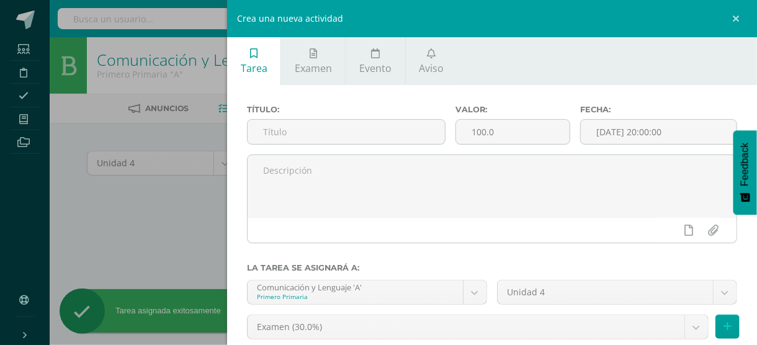
click at [408, 145] on div "Título:" at bounding box center [346, 130] width 208 height 50
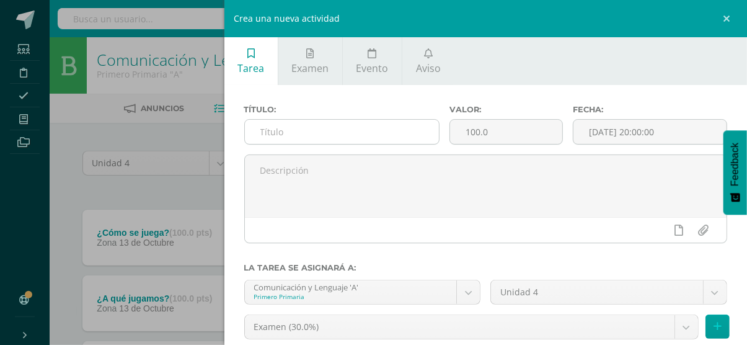
click at [395, 125] on input "text" at bounding box center [342, 132] width 194 height 24
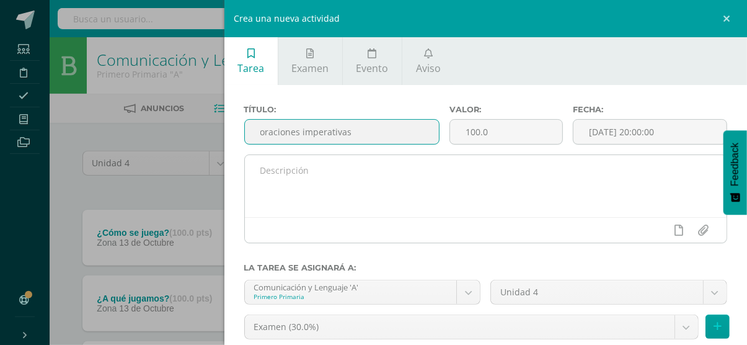
type input "oraciones imperativas"
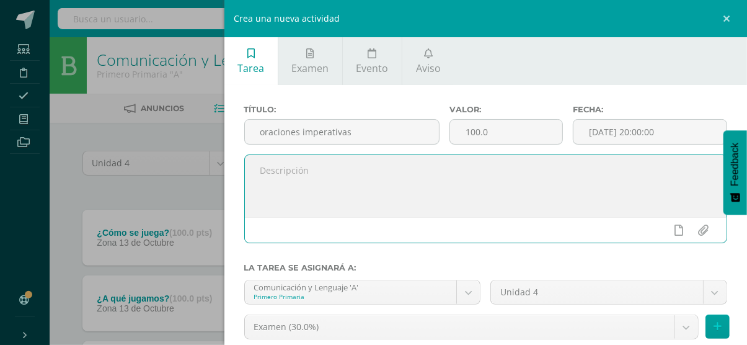
click at [376, 162] on textarea at bounding box center [486, 186] width 482 height 62
type textarea "pagina 204"
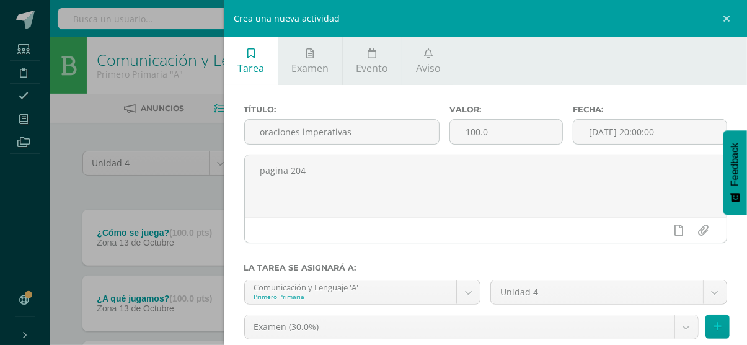
click at [619, 312] on div "Unidad 4 Unidad 4" at bounding box center [609, 297] width 247 height 35
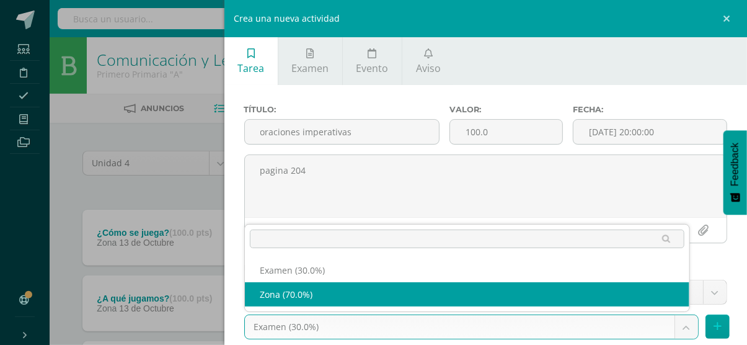
select select "36760"
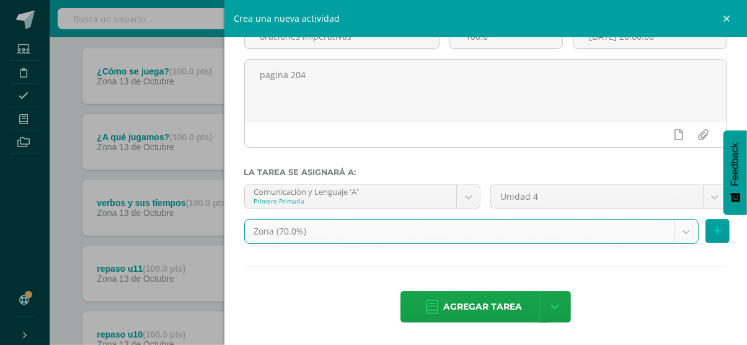
scroll to position [162, 0]
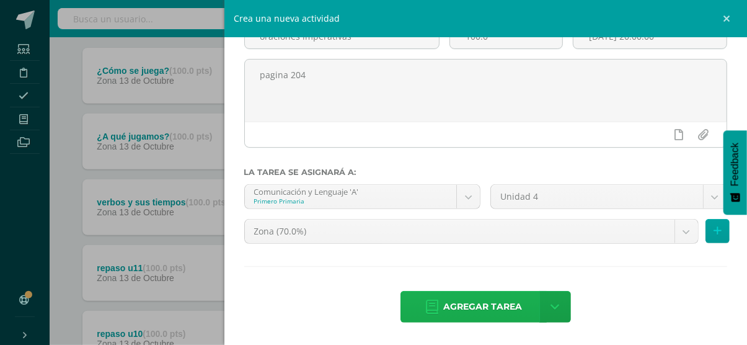
click at [499, 298] on span "Agregar tarea" at bounding box center [482, 306] width 79 height 30
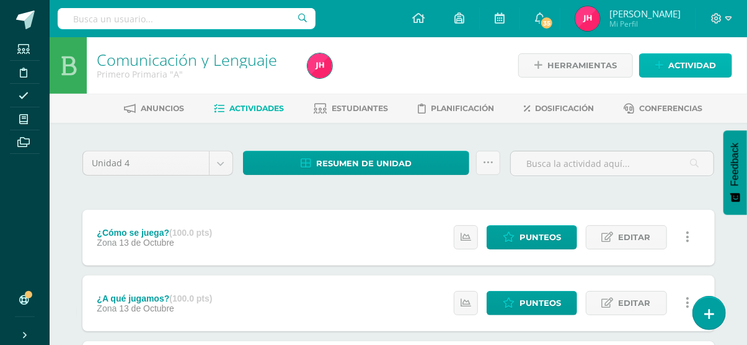
click at [725, 70] on link "Actividad" at bounding box center [685, 65] width 93 height 24
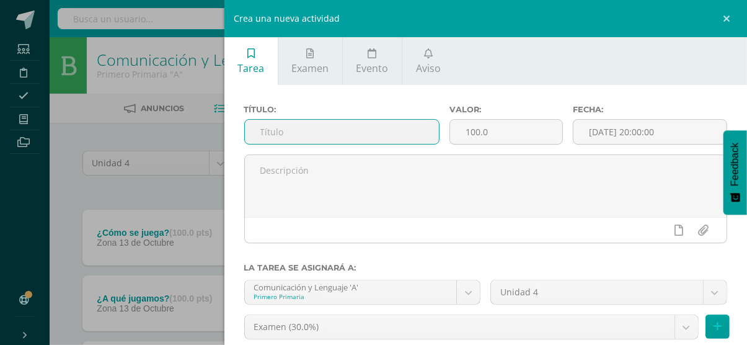
click at [383, 135] on input "text" at bounding box center [342, 132] width 194 height 24
type input "signos para exclamar y preguntar"
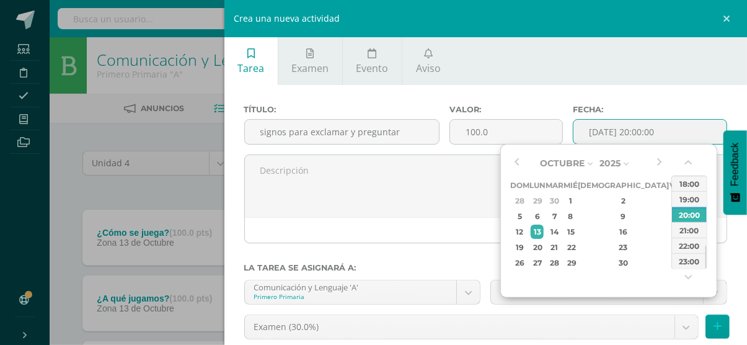
type input "2025-10-13 20:00"
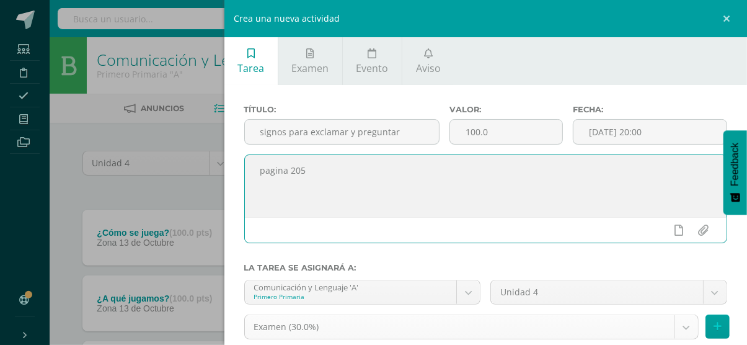
type textarea "pagina 205"
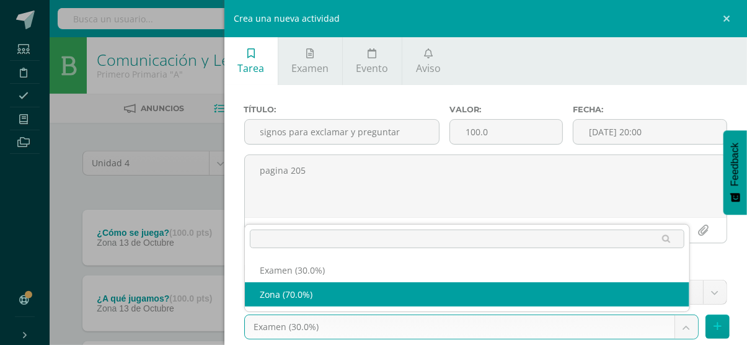
select select "36760"
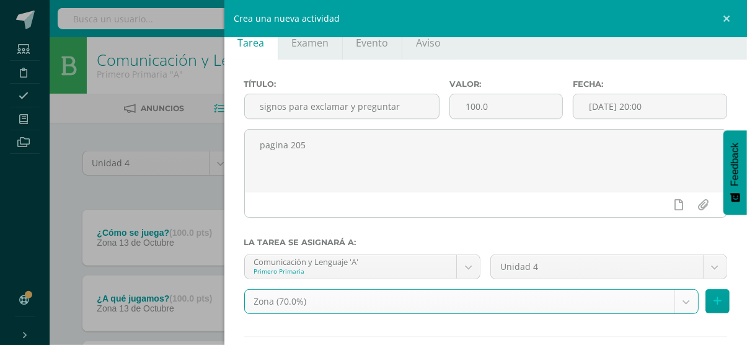
scroll to position [96, 0]
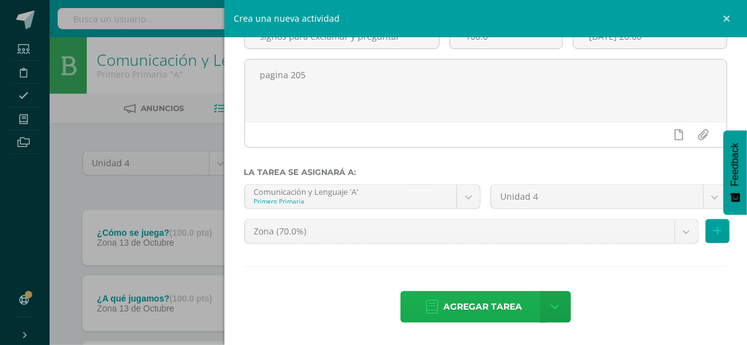
click at [508, 311] on span "Agregar tarea" at bounding box center [482, 306] width 79 height 30
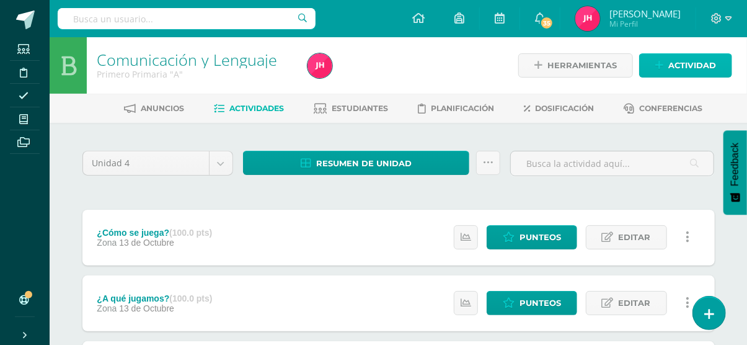
click at [662, 76] on link "Actividad" at bounding box center [685, 65] width 93 height 24
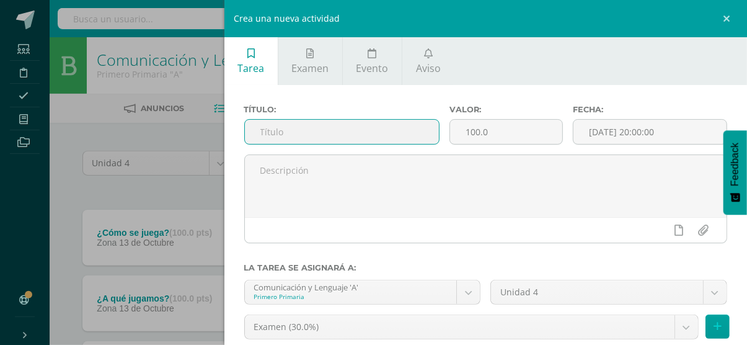
click at [313, 136] on input "text" at bounding box center [342, 132] width 194 height 24
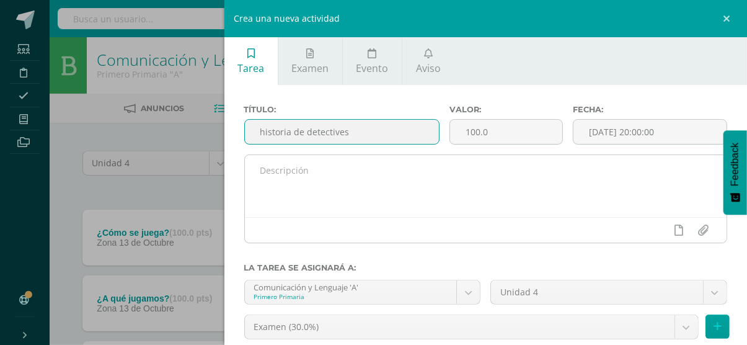
type input "historia de detectives"
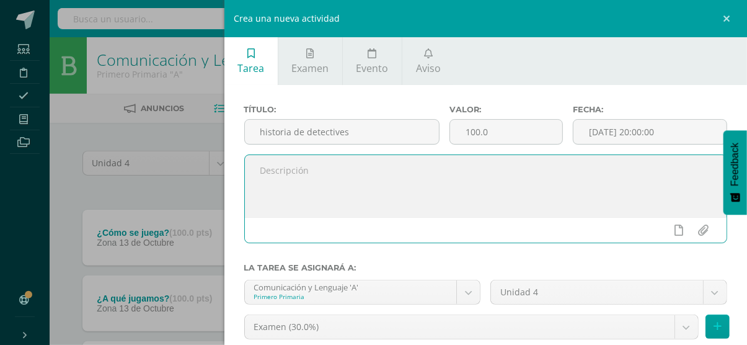
click at [313, 155] on textarea at bounding box center [486, 186] width 482 height 62
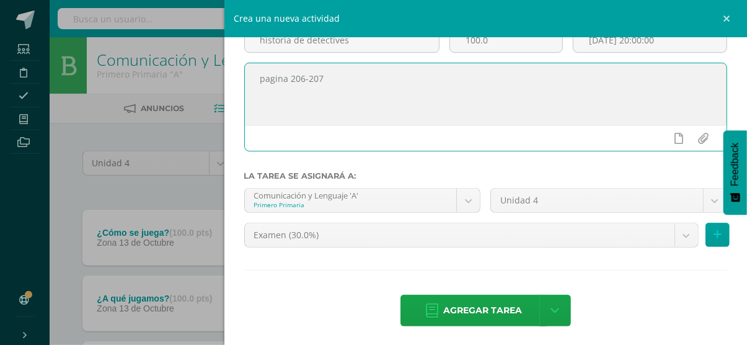
scroll to position [96, 0]
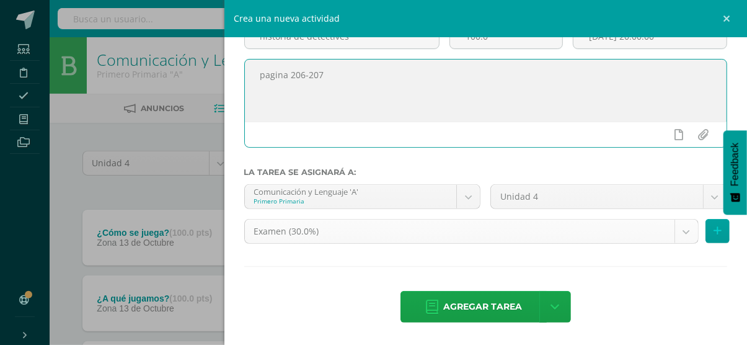
type textarea "pagina 206-207"
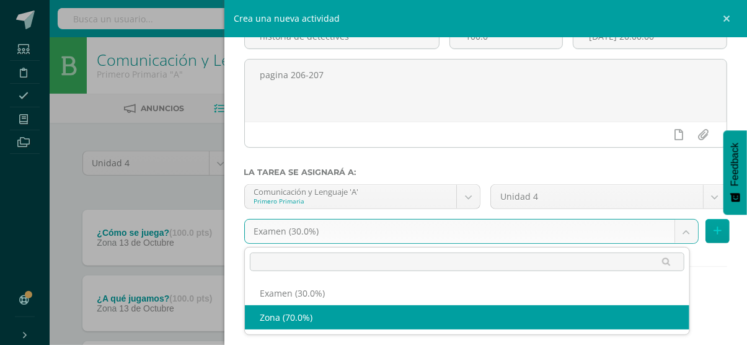
select select "36760"
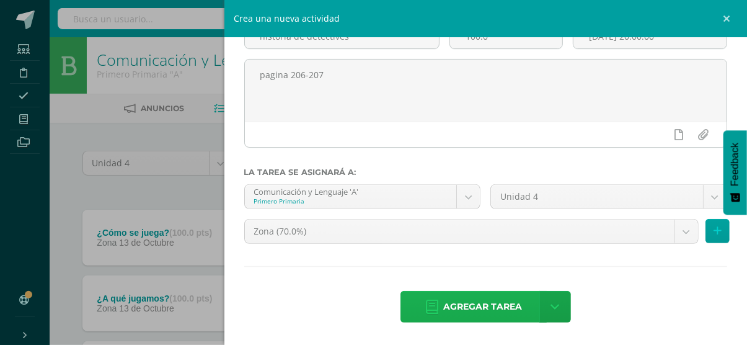
click at [495, 318] on span "Agregar tarea" at bounding box center [482, 306] width 79 height 30
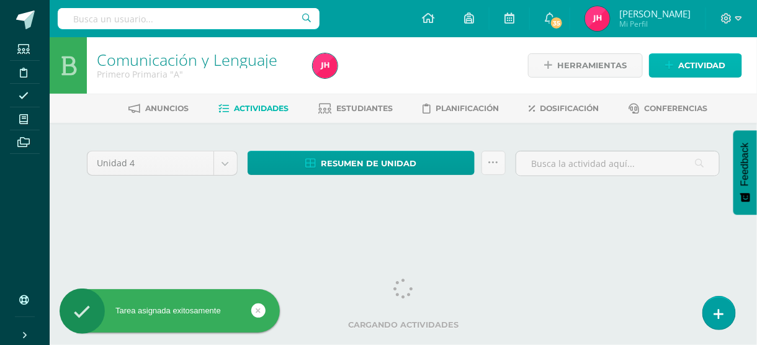
click at [700, 65] on span "Actividad" at bounding box center [702, 65] width 48 height 23
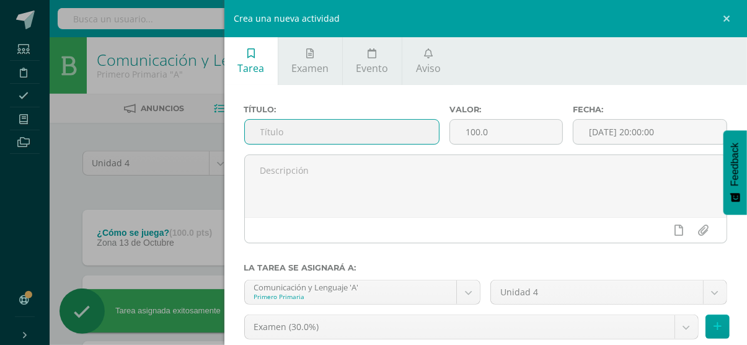
click at [413, 130] on input "text" at bounding box center [342, 132] width 194 height 24
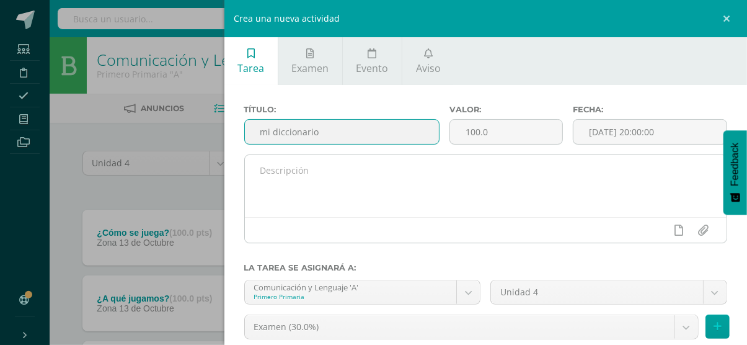
type input "mi diccionario"
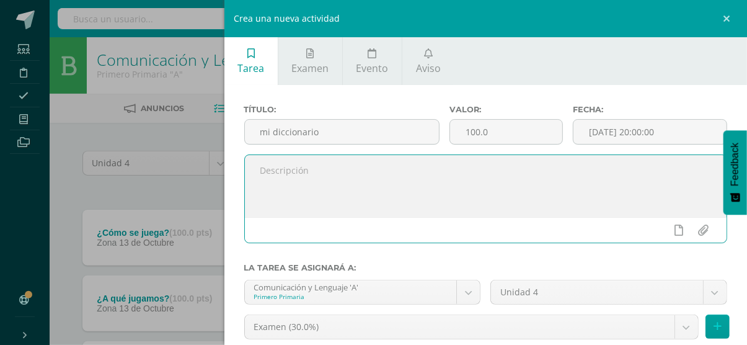
click at [345, 157] on textarea at bounding box center [486, 186] width 482 height 62
type textarea "pagina 208"
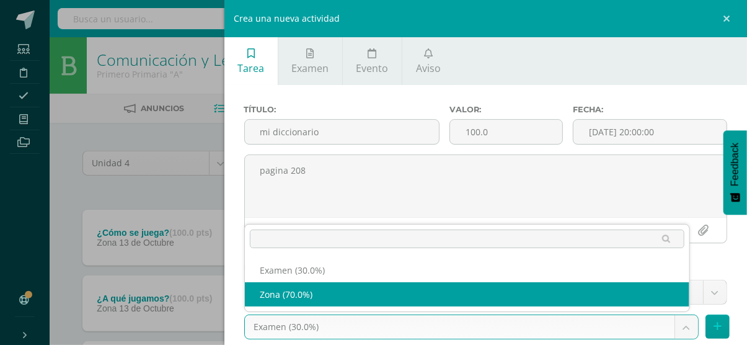
select select "36760"
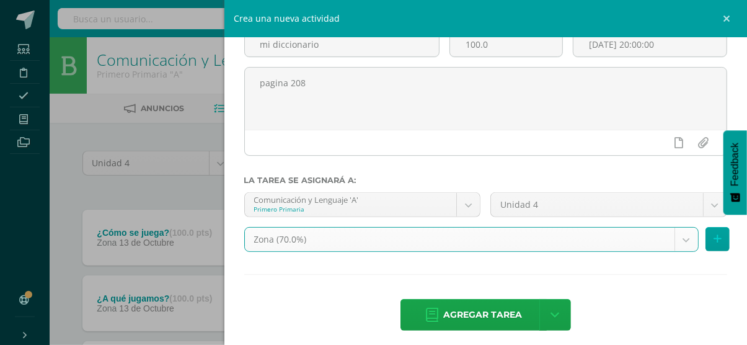
scroll to position [96, 0]
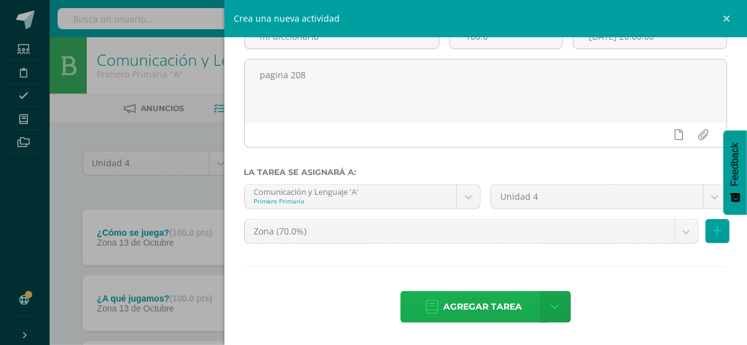
click at [517, 314] on link "Agregar tarea" at bounding box center [474, 307] width 146 height 32
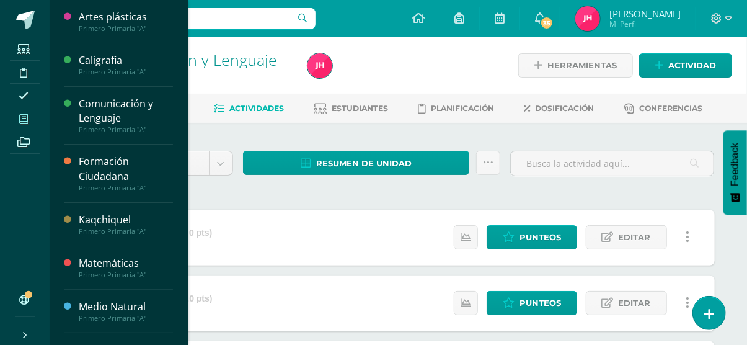
click at [25, 111] on span at bounding box center [24, 118] width 28 height 17
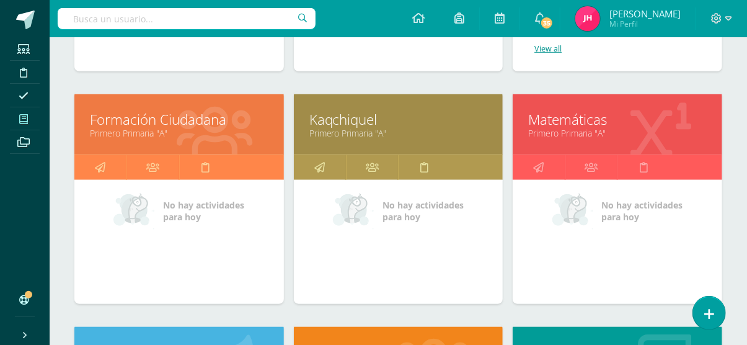
scroll to position [404, 0]
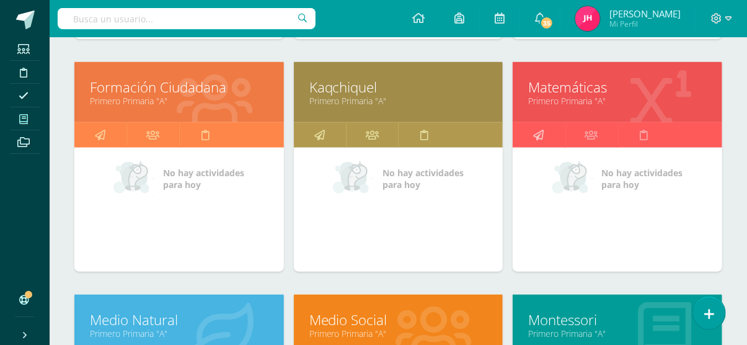
click at [553, 138] on link at bounding box center [539, 135] width 52 height 25
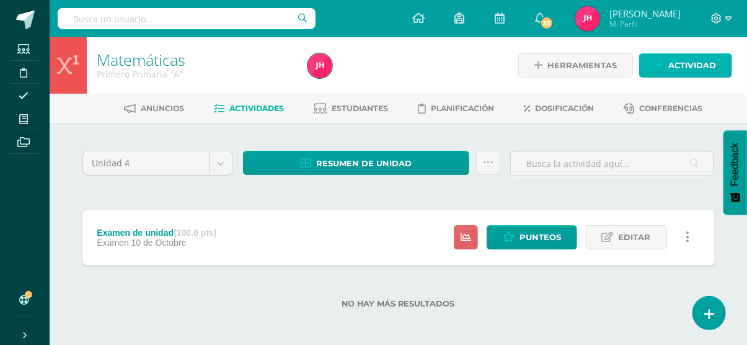
click at [701, 71] on span "Actividad" at bounding box center [693, 65] width 48 height 23
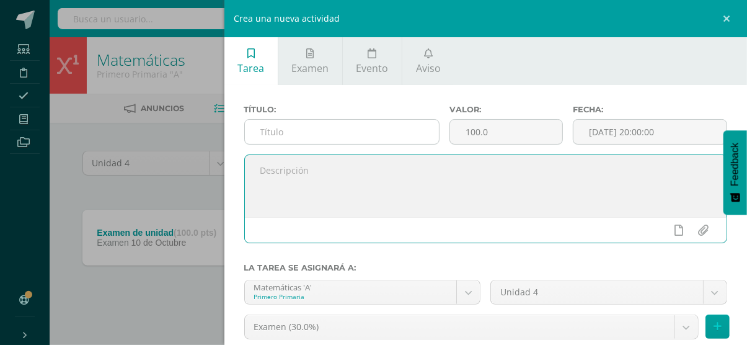
drag, startPoint x: 344, startPoint y: 158, endPoint x: 342, endPoint y: 138, distance: 19.3
click at [342, 138] on div "Título: Valor: 100.0 Fecha: 2025-10-13 20:00:00" at bounding box center [486, 179] width 484 height 148
click at [342, 138] on input "text" at bounding box center [342, 132] width 194 height 24
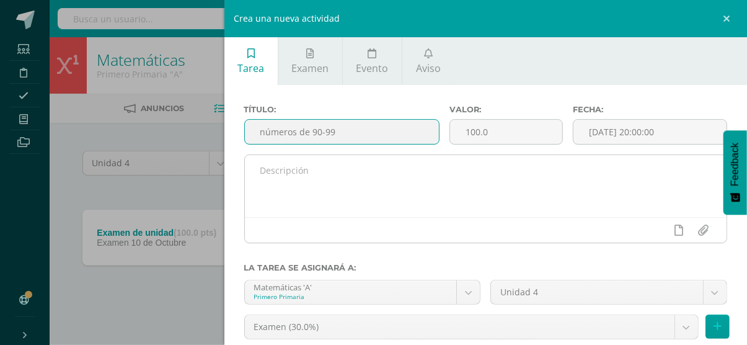
type input "números de 90-99"
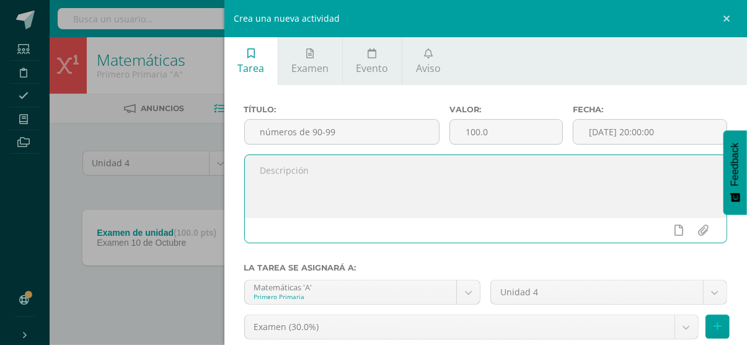
click at [316, 204] on textarea at bounding box center [486, 186] width 482 height 62
type textarea "pagina 184"
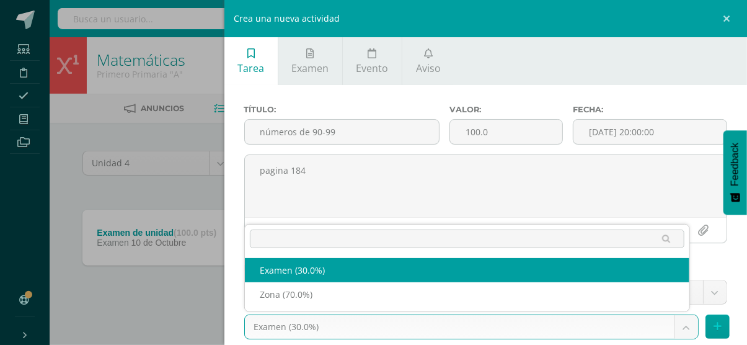
click at [333, 331] on body "Estudiantes Disciplina Asistencia Mis cursos Archivos Soporte Ayuda Reportar un…" at bounding box center [373, 174] width 747 height 348
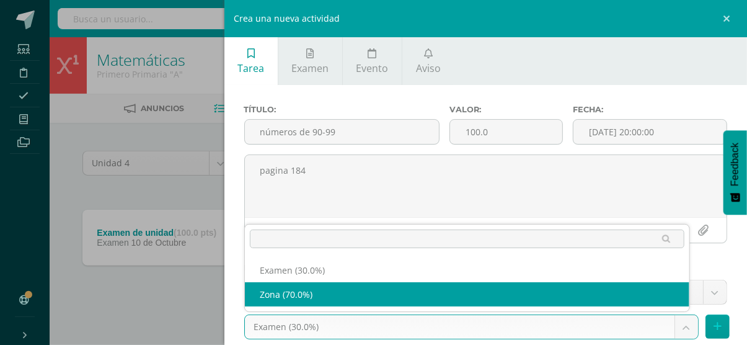
select select "36757"
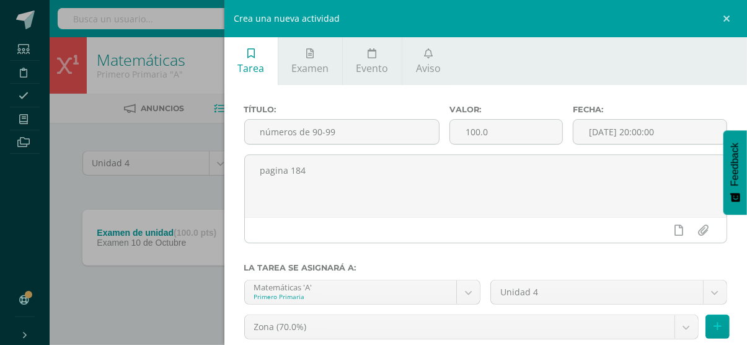
click at [735, 337] on div "Título: números de 90-99 Valor: 100.0 Fecha: 2025-10-13 20:00:00 pagina 184 La …" at bounding box center [485, 262] width 523 height 355
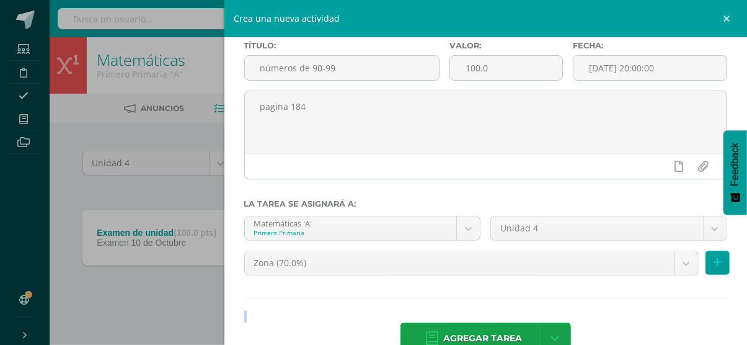
scroll to position [96, 0]
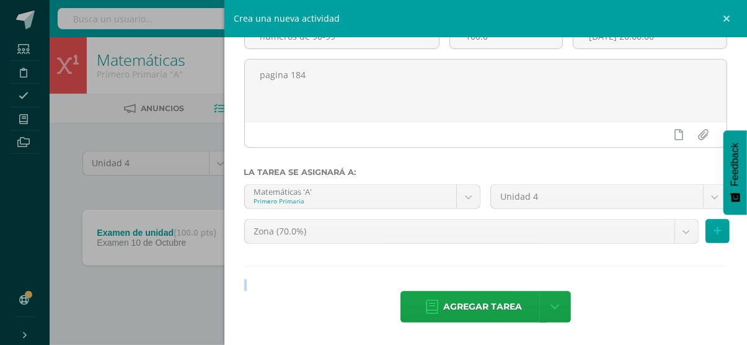
click at [740, 339] on div "Tarea Examen Evento Aviso Título: números de 90-99 Valor: 100.0 Fecha: 2025-10-…" at bounding box center [485, 172] width 523 height 345
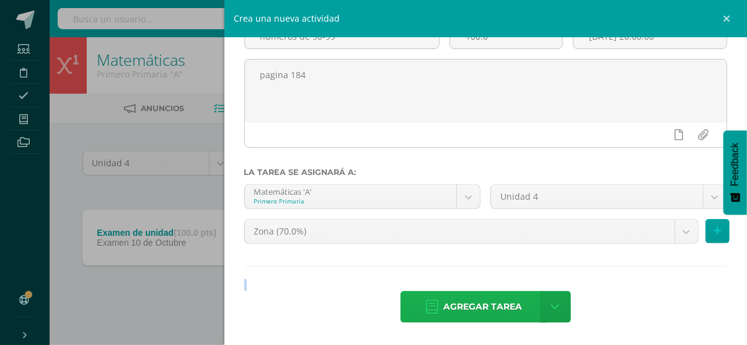
click at [480, 298] on span "Agregar tarea" at bounding box center [482, 306] width 79 height 30
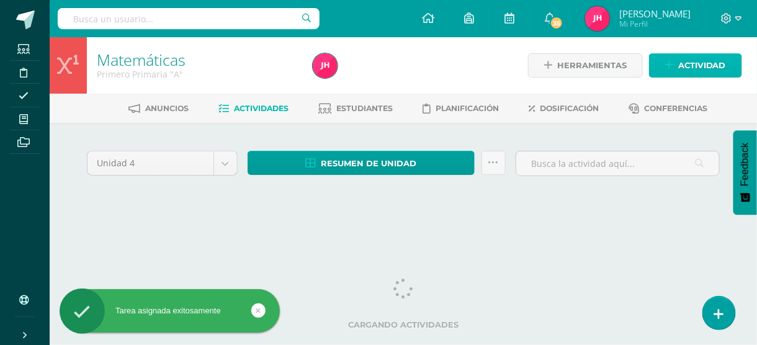
click at [674, 71] on link "Actividad" at bounding box center [695, 65] width 93 height 24
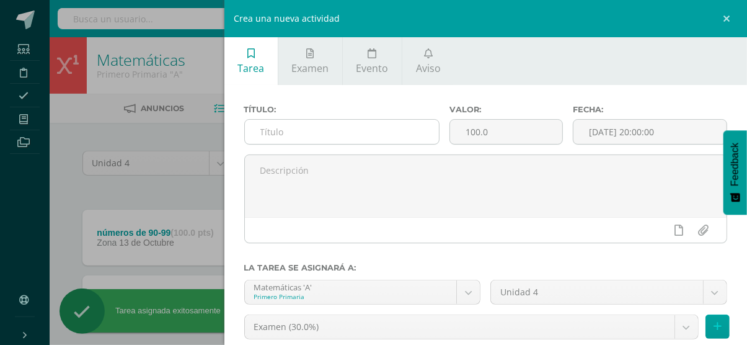
drag, startPoint x: 360, startPoint y: 144, endPoint x: 353, endPoint y: 127, distance: 19.0
click at [353, 127] on div "Título:" at bounding box center [341, 130] width 205 height 50
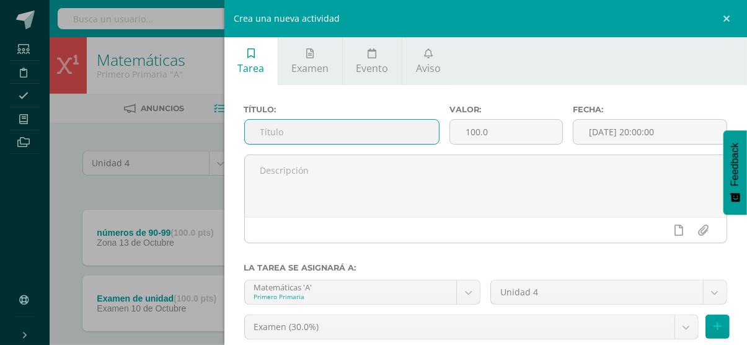
click at [353, 127] on input "text" at bounding box center [342, 132] width 194 height 24
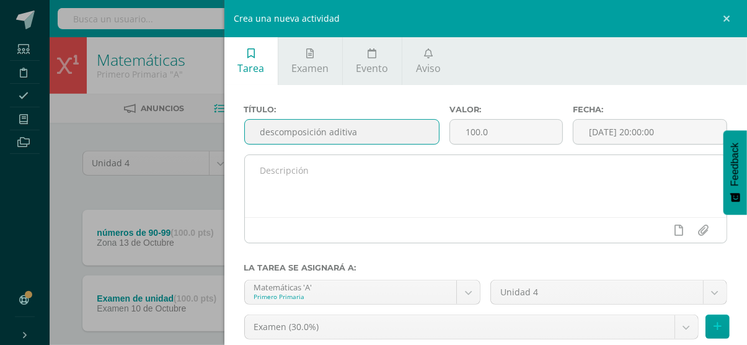
type input "descomposición aditiva"
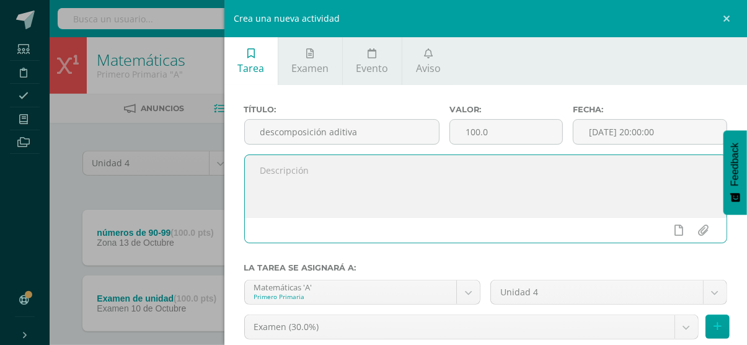
click at [316, 165] on textarea at bounding box center [486, 186] width 482 height 62
type textarea "pagina 186"
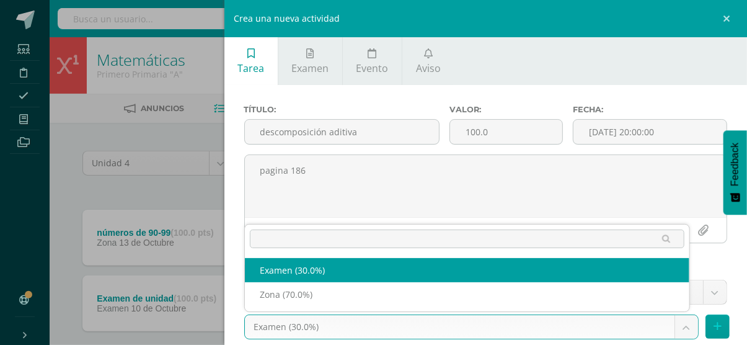
click at [492, 316] on body "Tarea asignada exitosamente Estudiantes Disciplina Asistencia Mis cursos Archiv…" at bounding box center [373, 207] width 747 height 414
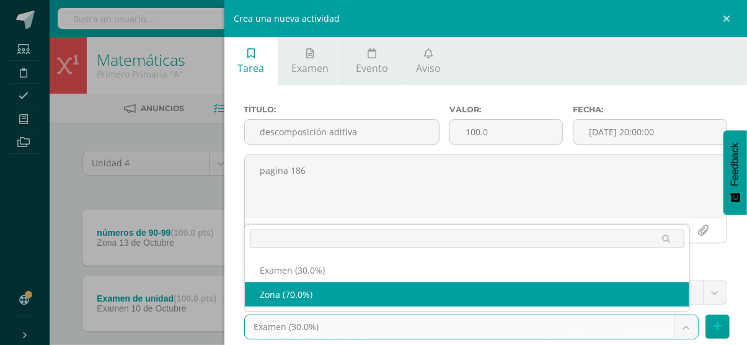
select select "36757"
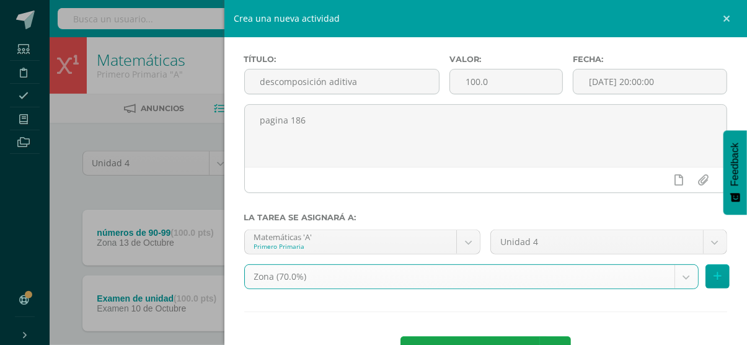
scroll to position [96, 0]
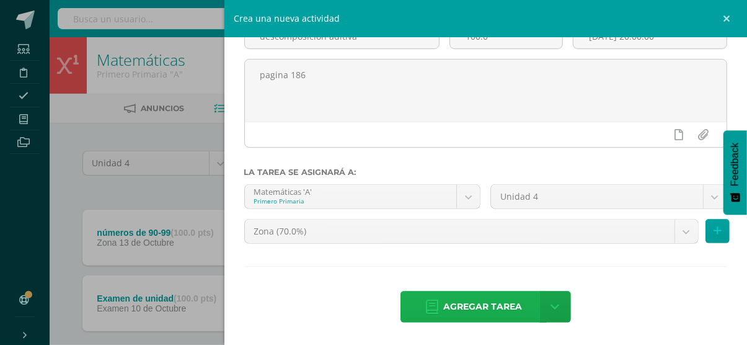
click at [522, 309] on link "Agregar tarea" at bounding box center [474, 307] width 146 height 32
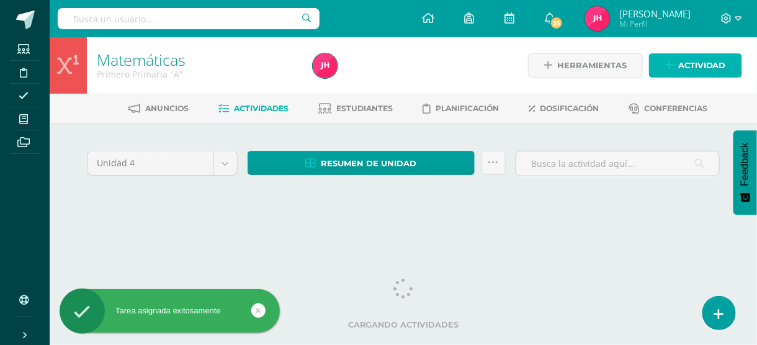
click at [689, 63] on span "Actividad" at bounding box center [702, 65] width 48 height 23
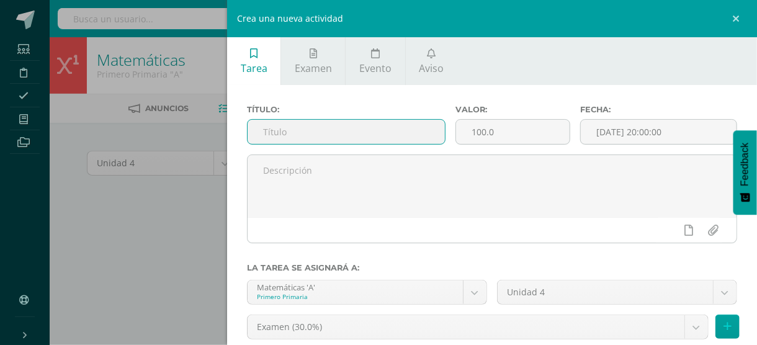
click at [373, 128] on input "text" at bounding box center [345, 132] width 197 height 24
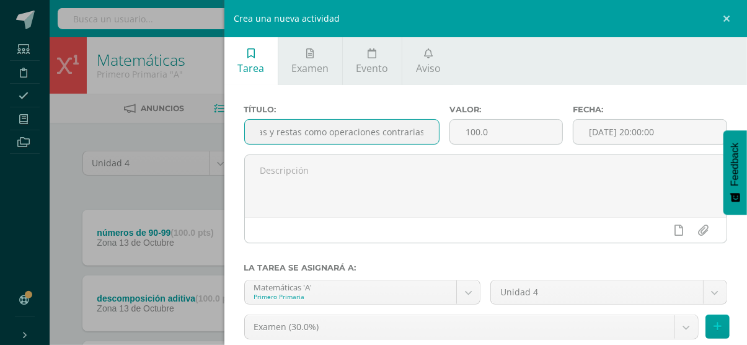
scroll to position [0, 22]
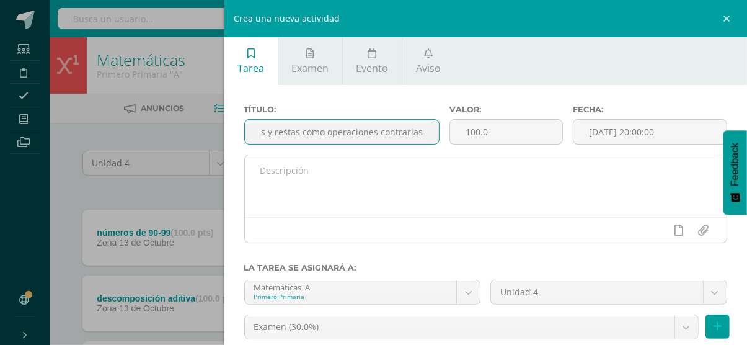
type input "sumas y restas como operaciones contrarias"
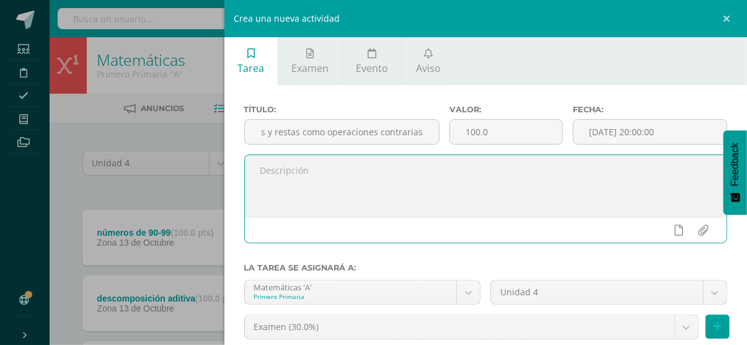
scroll to position [0, 0]
click at [346, 197] on textarea at bounding box center [486, 186] width 482 height 62
type textarea "pagina 190"
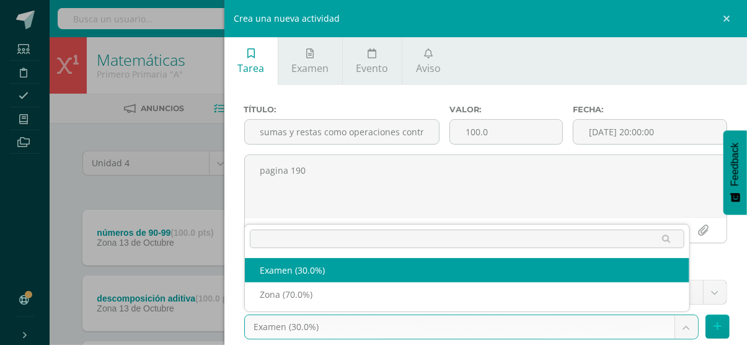
click at [311, 322] on body "Tarea asignada exitosamente Estudiantes Disciplina Asistencia Mis cursos Archiv…" at bounding box center [373, 239] width 747 height 479
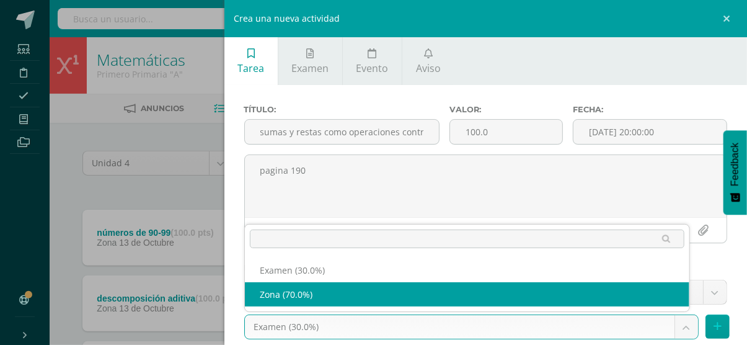
select select "36757"
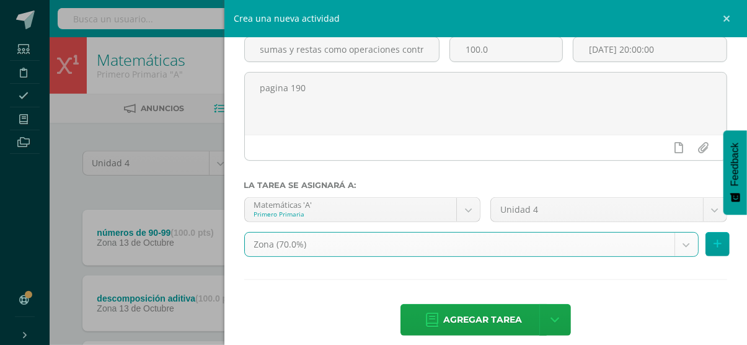
scroll to position [96, 0]
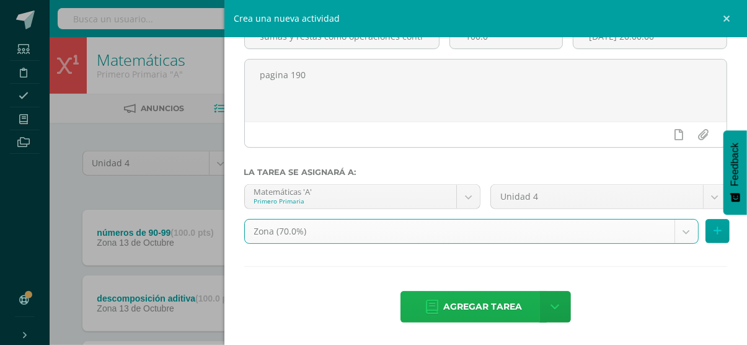
click at [520, 304] on link "Agregar tarea" at bounding box center [474, 307] width 146 height 32
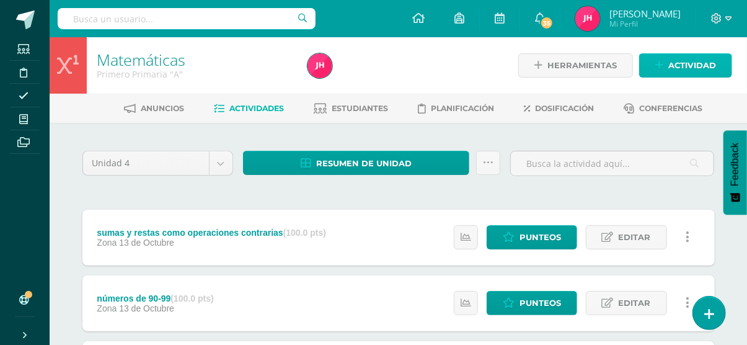
click at [681, 70] on span "Actividad" at bounding box center [693, 65] width 48 height 23
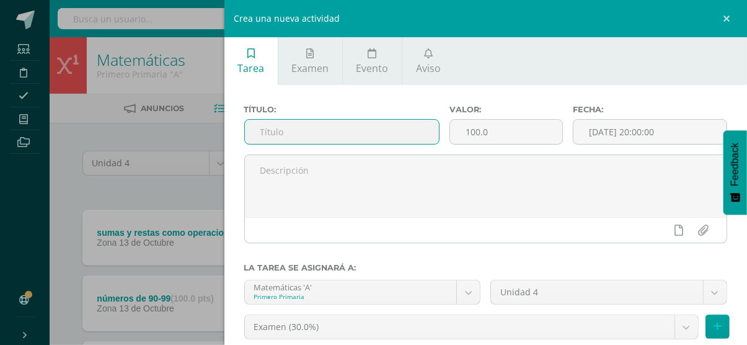
click at [273, 132] on input "text" at bounding box center [342, 132] width 194 height 24
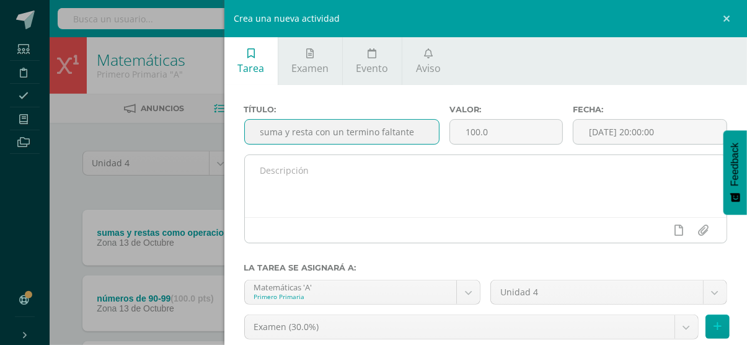
type input "suma y resta con un termino faltante"
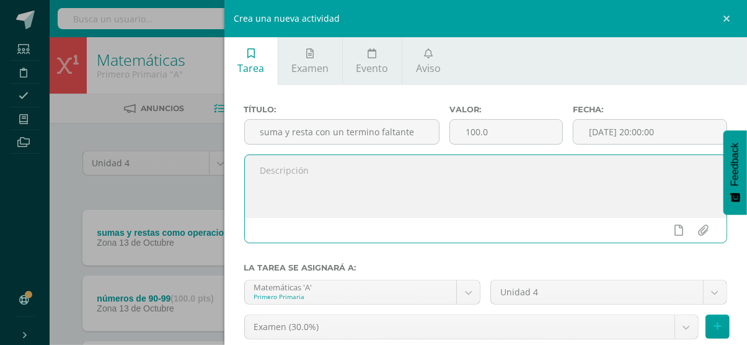
click at [313, 187] on textarea at bounding box center [486, 186] width 482 height 62
type textarea "pagina 191"
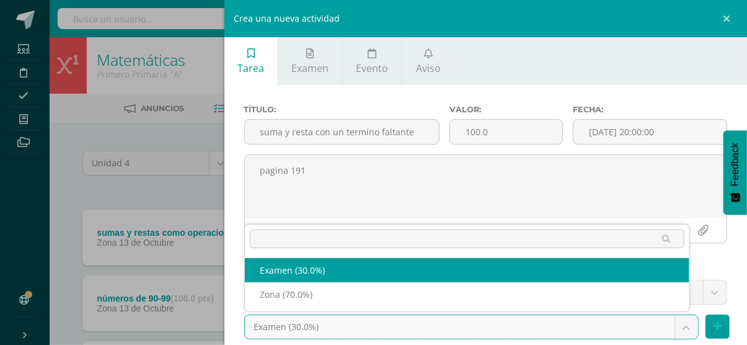
click at [458, 326] on body "Tarea asignada exitosamente Estudiantes Disciplina Asistencia Mis cursos Archiv…" at bounding box center [373, 272] width 747 height 545
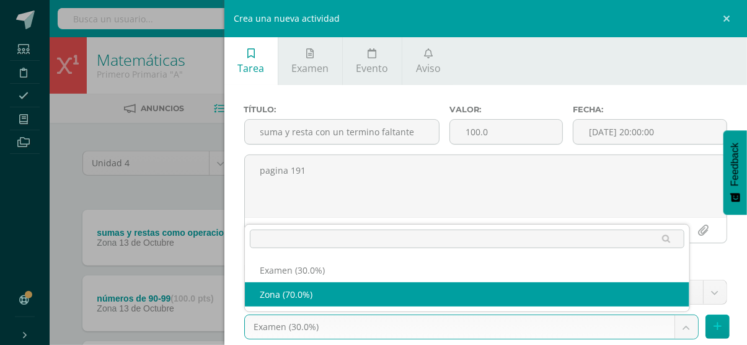
select select "36757"
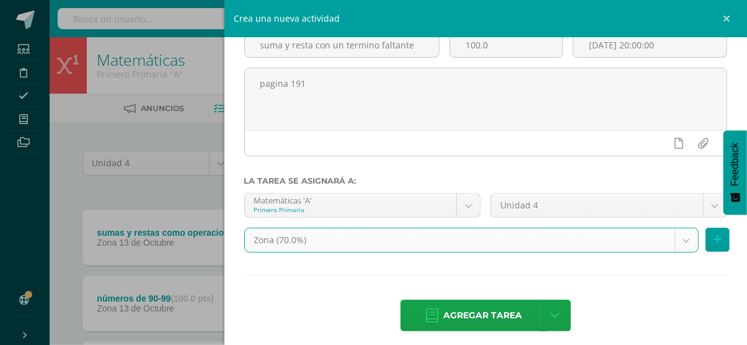
scroll to position [96, 0]
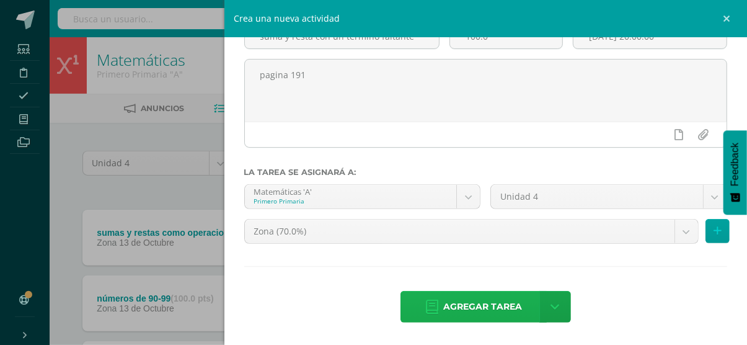
click at [469, 308] on span "Agregar tarea" at bounding box center [482, 306] width 79 height 30
